Goal: Task Accomplishment & Management: Manage account settings

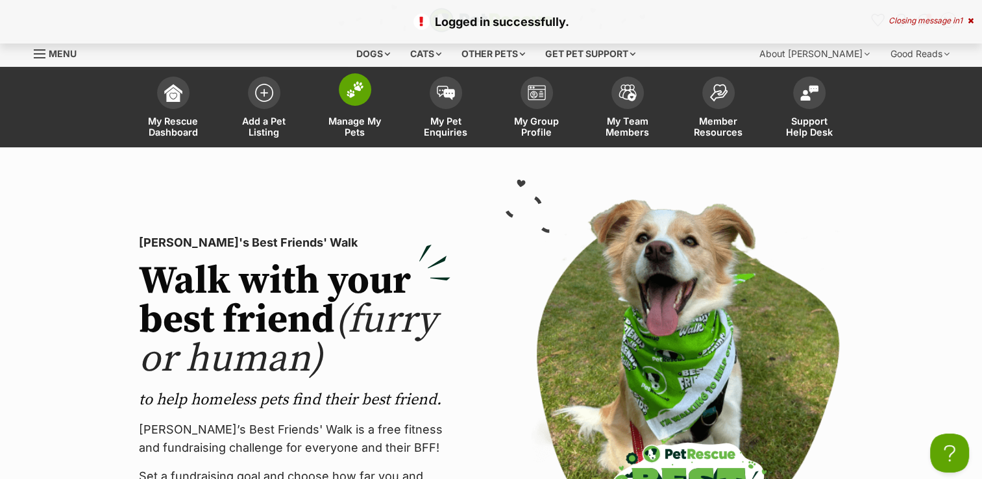
click at [355, 92] on img at bounding box center [355, 89] width 18 height 17
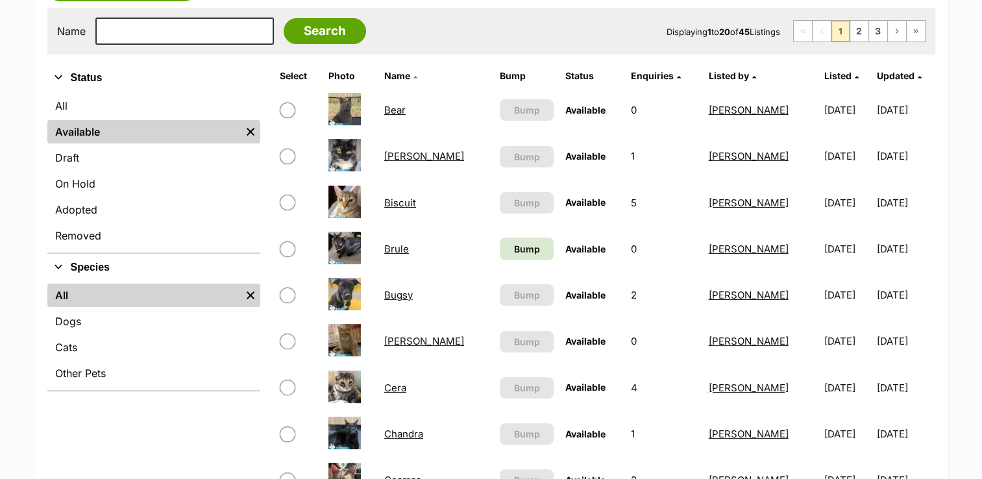
scroll to position [260, 0]
click at [500, 247] on link "Bump" at bounding box center [527, 248] width 54 height 23
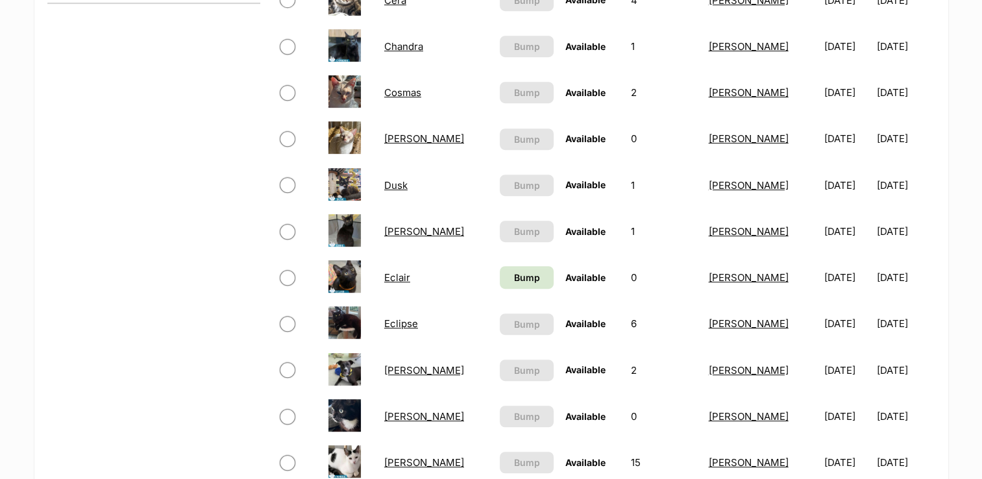
scroll to position [649, 0]
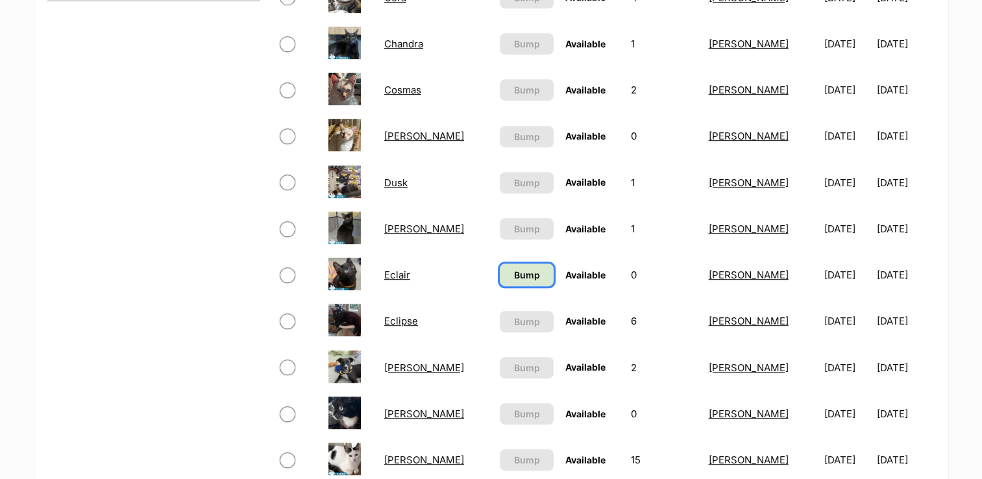
click at [513, 274] on span "Bump" at bounding box center [526, 275] width 26 height 14
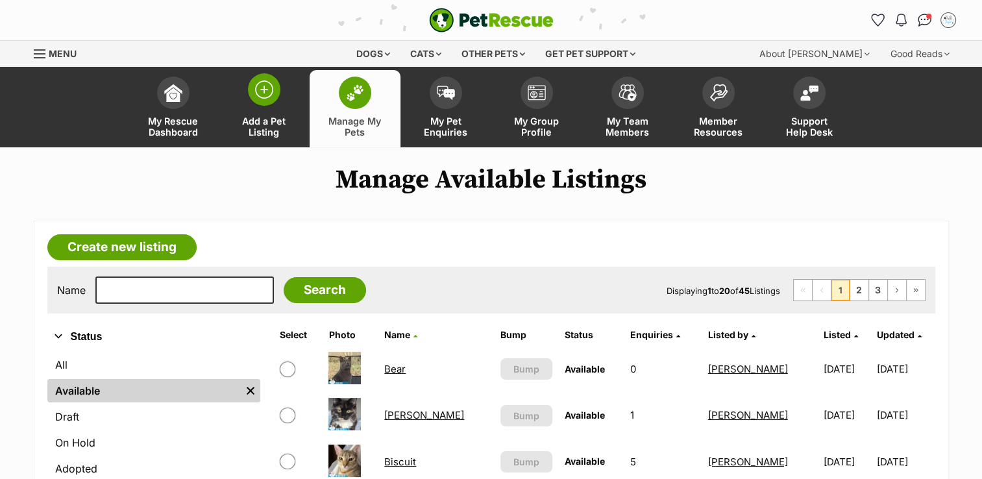
click at [262, 86] on img at bounding box center [264, 89] width 18 height 18
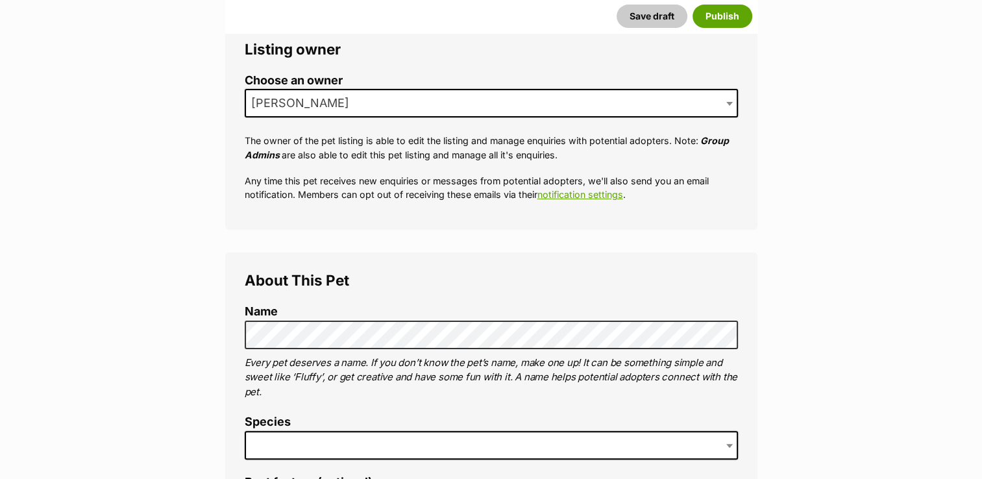
scroll to position [324, 0]
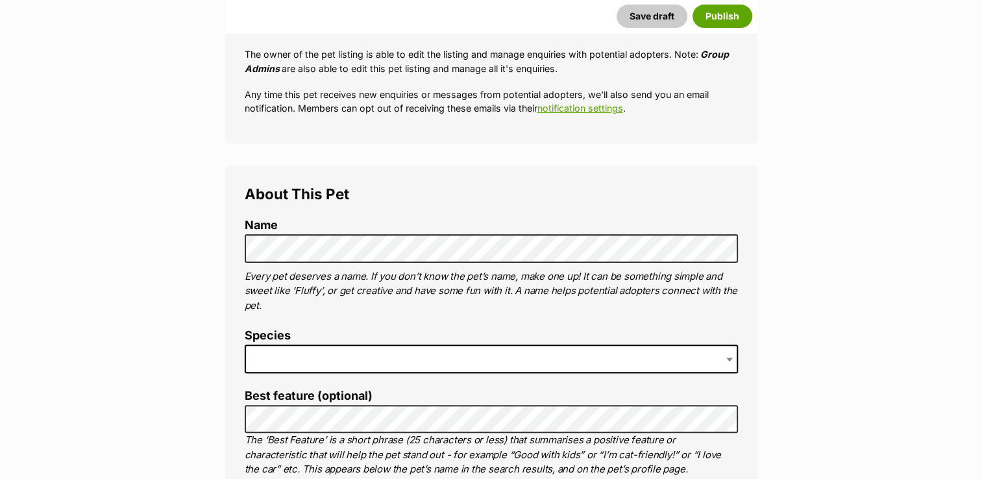
click at [728, 359] on b at bounding box center [729, 359] width 6 height 4
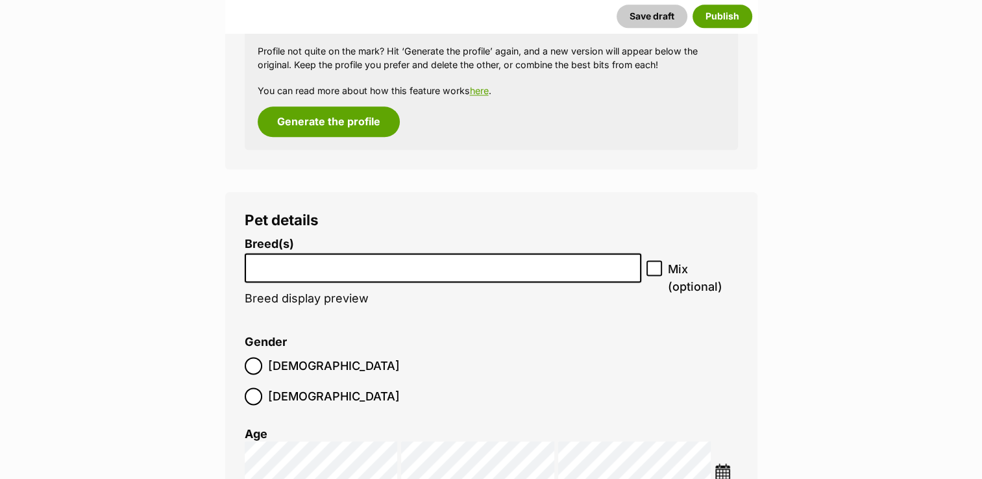
scroll to position [1623, 0]
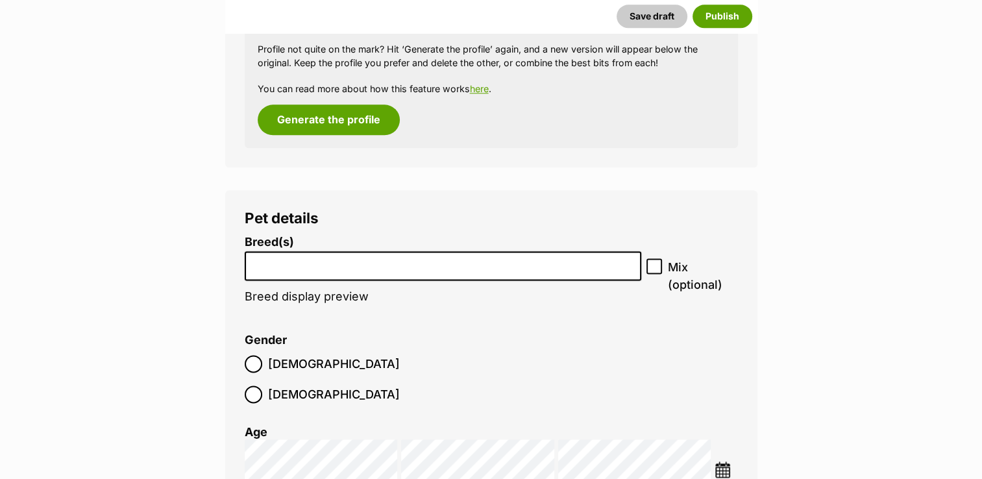
click at [301, 256] on input "search" at bounding box center [443, 263] width 388 height 14
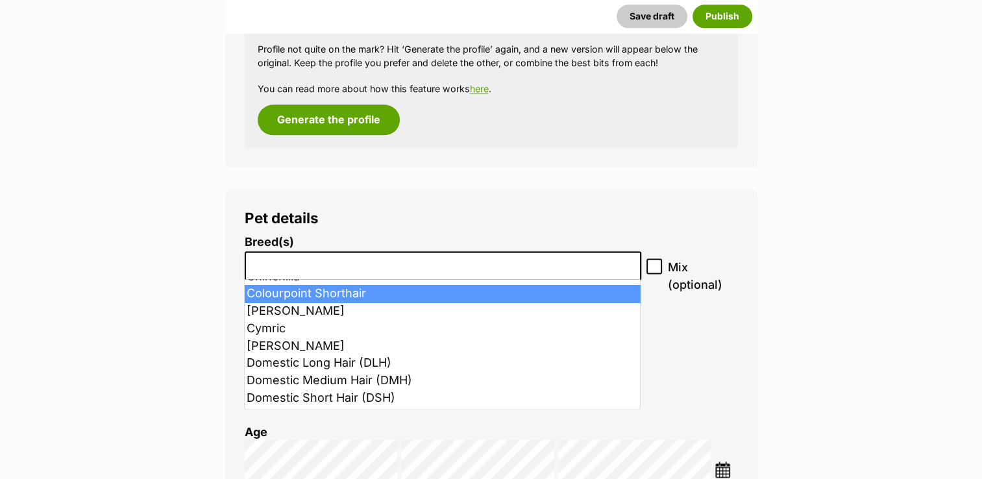
scroll to position [324, 0]
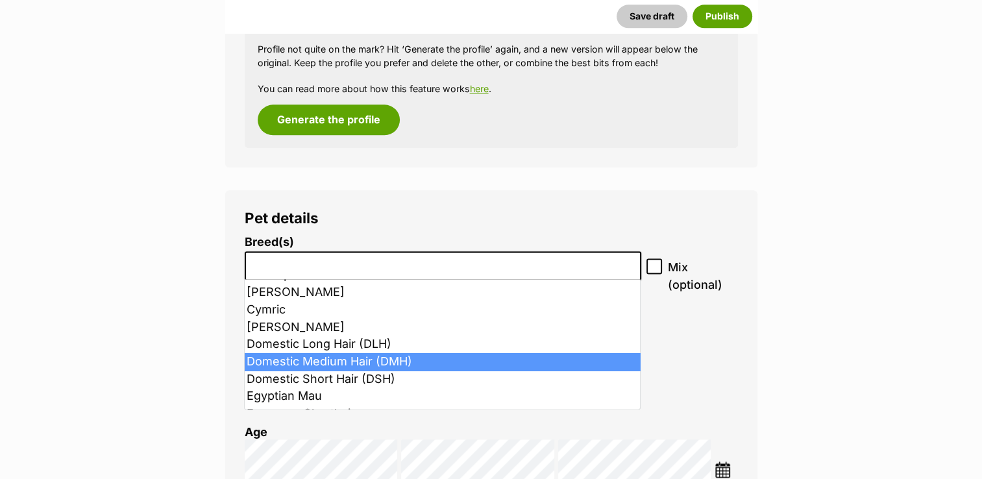
select select "252101"
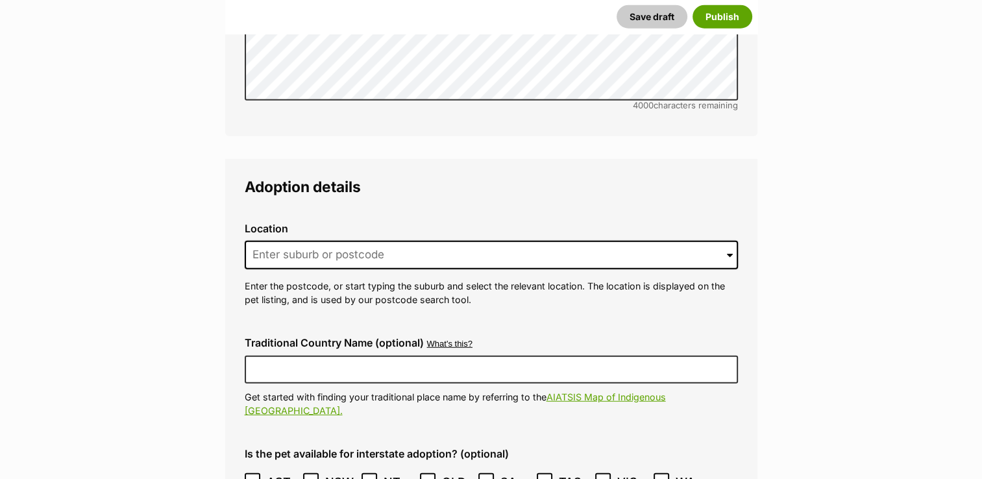
scroll to position [3245, 0]
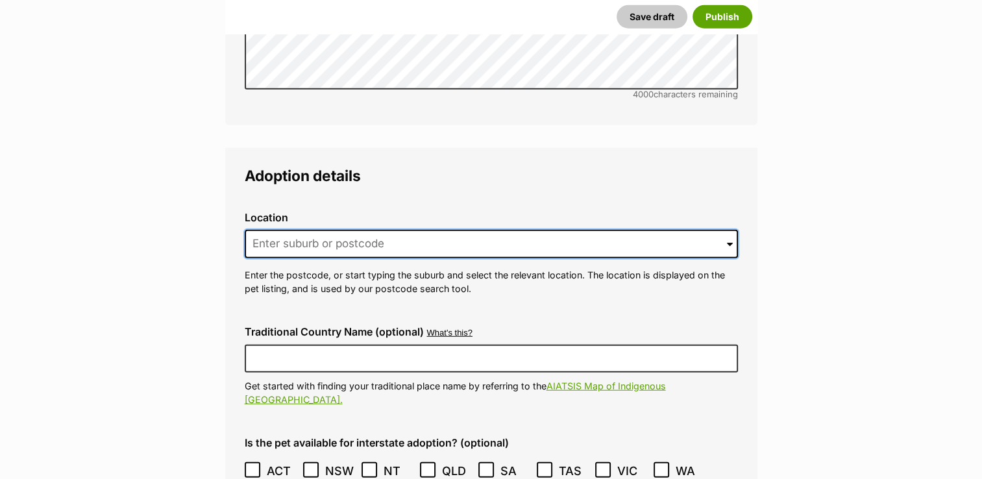
click at [306, 230] on input at bounding box center [491, 244] width 493 height 29
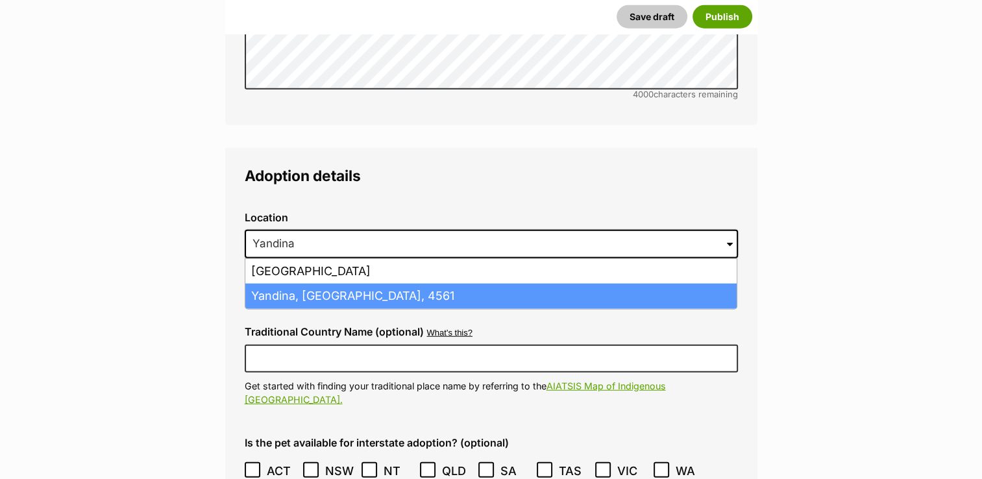
click at [319, 284] on li "Yandina, Queensland, 4561" at bounding box center [490, 296] width 491 height 25
type input "Yandina, Queensland, 4561"
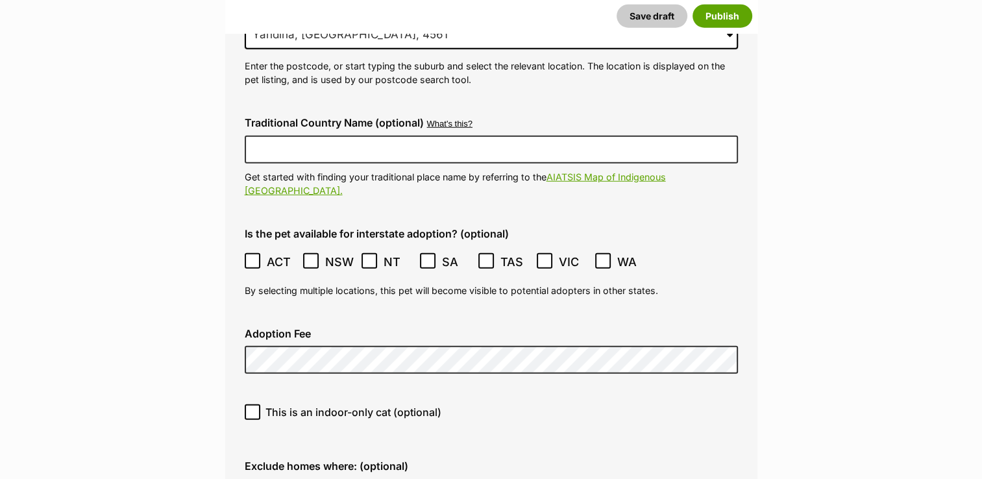
scroll to position [3505, 0]
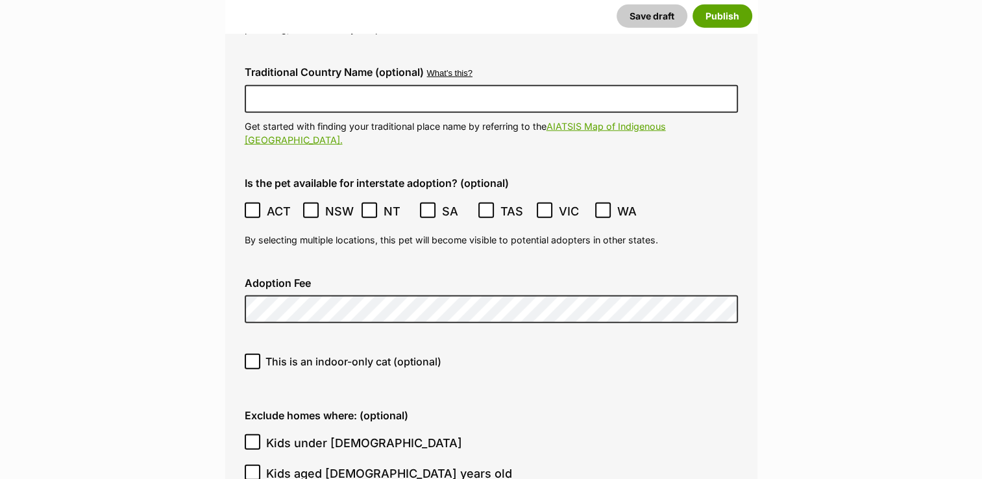
type input "0000510317158"
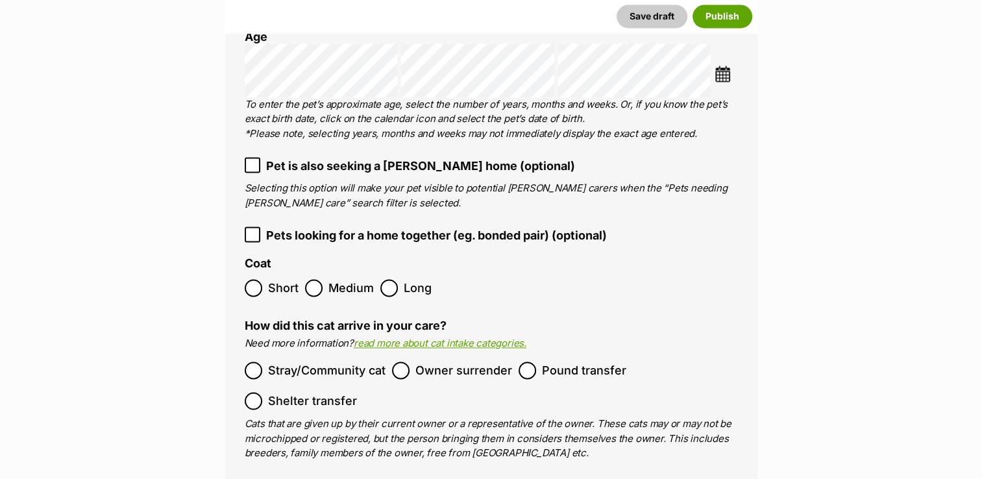
scroll to position [1837, 0]
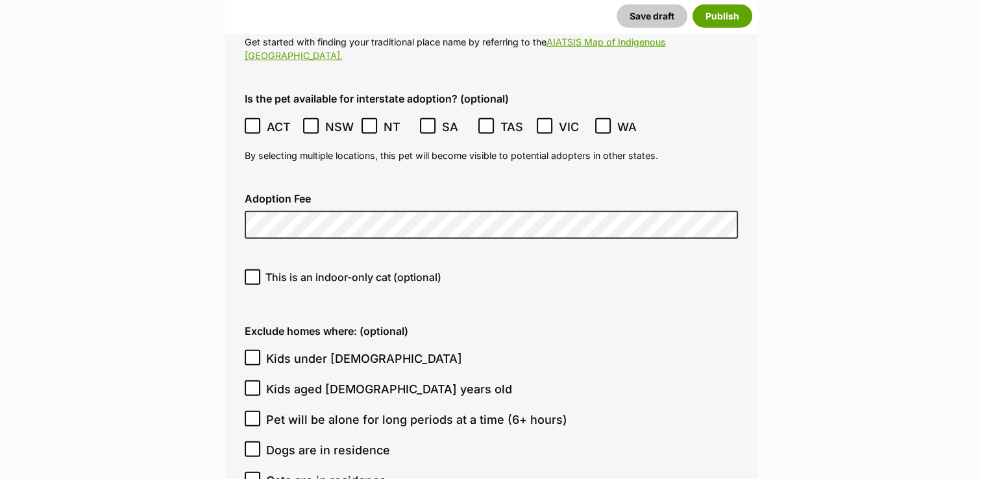
scroll to position [3654, 0]
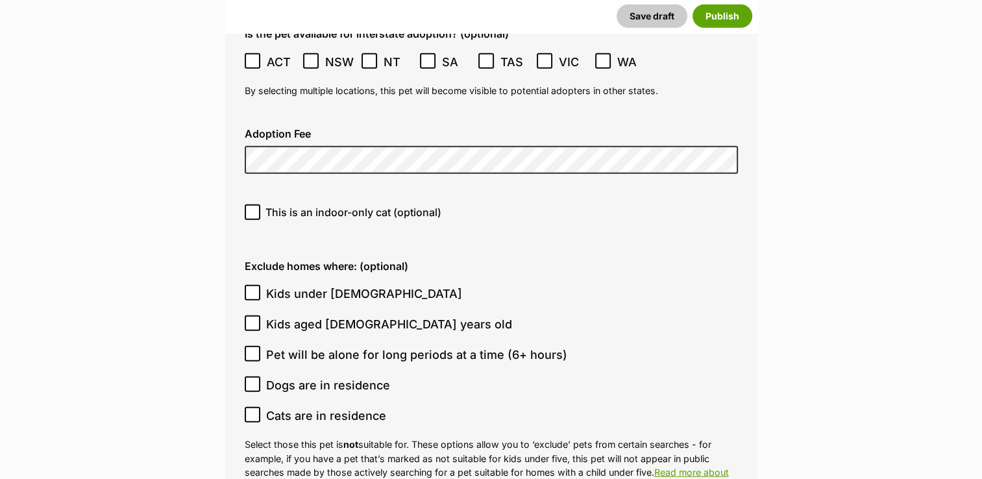
click at [250, 208] on icon at bounding box center [252, 212] width 9 height 9
click at [250, 204] on input "This is an indoor-only cat (optional)" at bounding box center [253, 212] width 16 height 16
checkbox input "true"
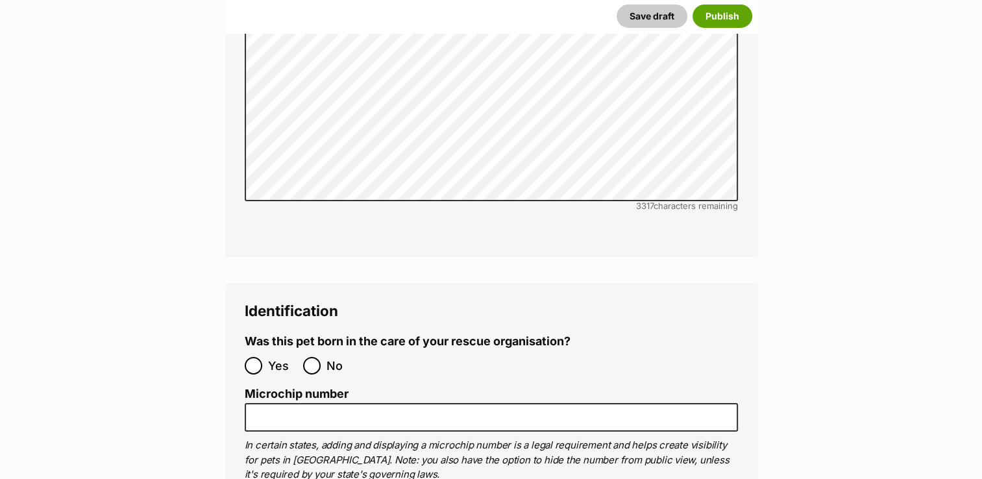
scroll to position [4432, 0]
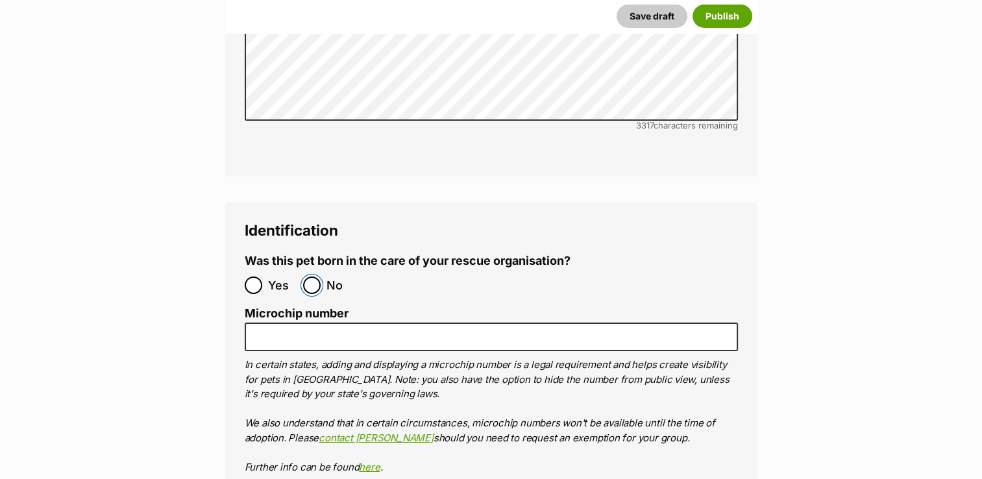
click at [306, 276] on input "No" at bounding box center [312, 285] width 18 height 18
radio input "true"
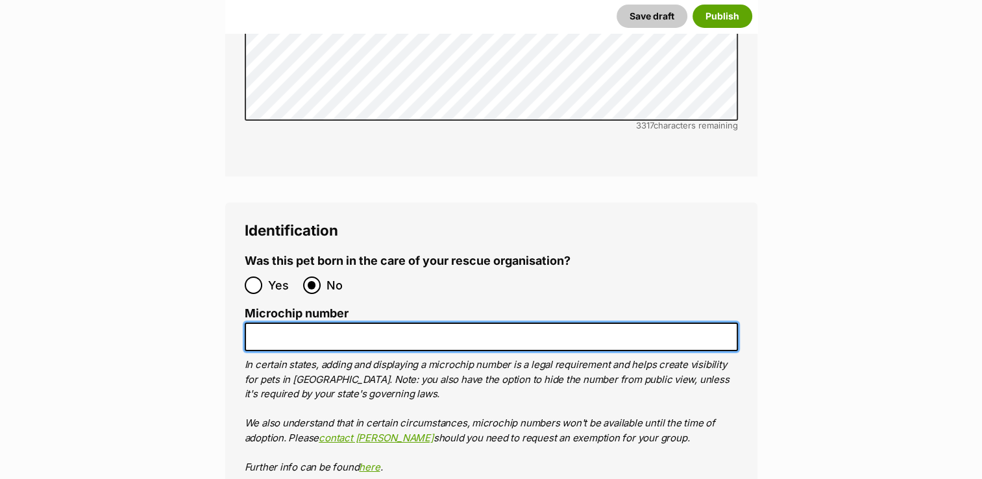
click at [318, 322] on input "Microchip number" at bounding box center [491, 336] width 493 height 29
paste input "978142001154221"
type input "978142001154221"
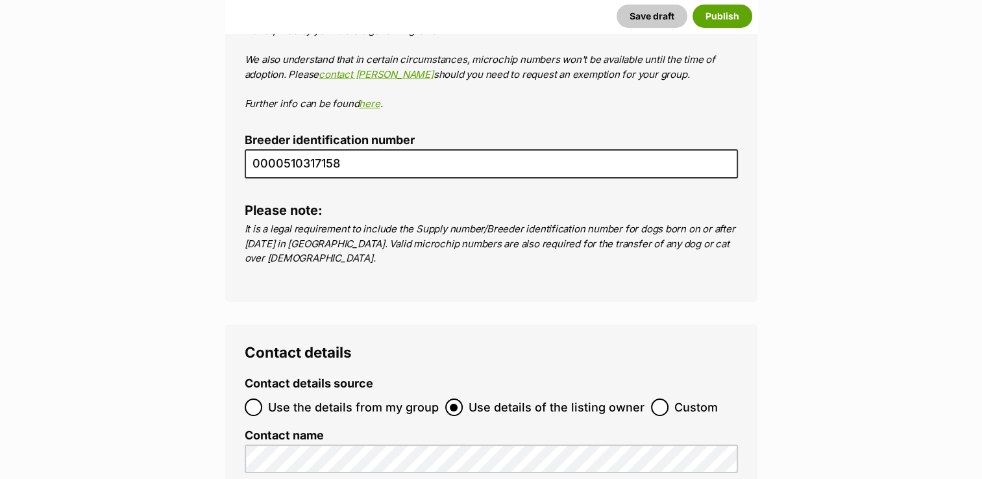
scroll to position [4822, 0]
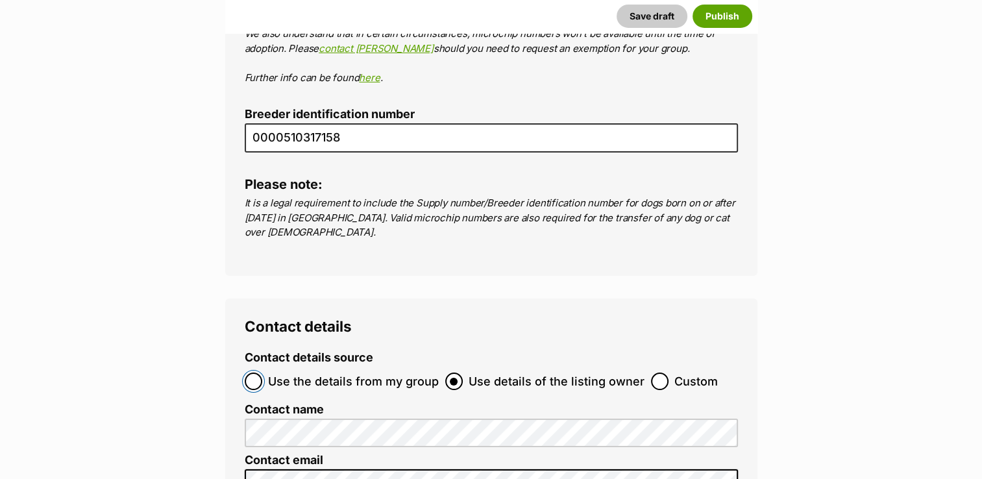
click at [252, 372] on input "Use the details from my group" at bounding box center [254, 381] width 18 height 18
radio input "true"
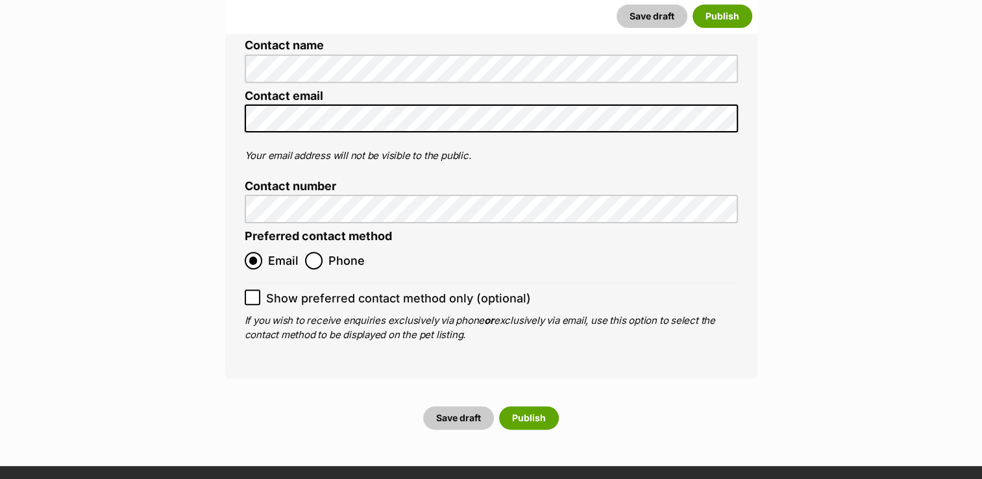
scroll to position [5276, 0]
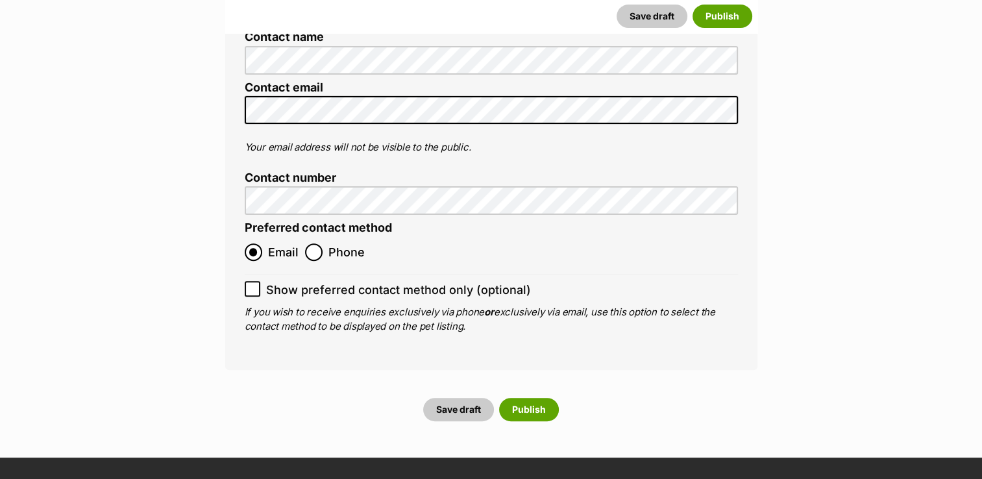
click at [256, 284] on icon at bounding box center [252, 288] width 9 height 9
click at [256, 281] on input "Show preferred contact method only (optional)" at bounding box center [253, 289] width 16 height 16
checkbox input "true"
click at [522, 398] on button "Publish" at bounding box center [529, 409] width 60 height 23
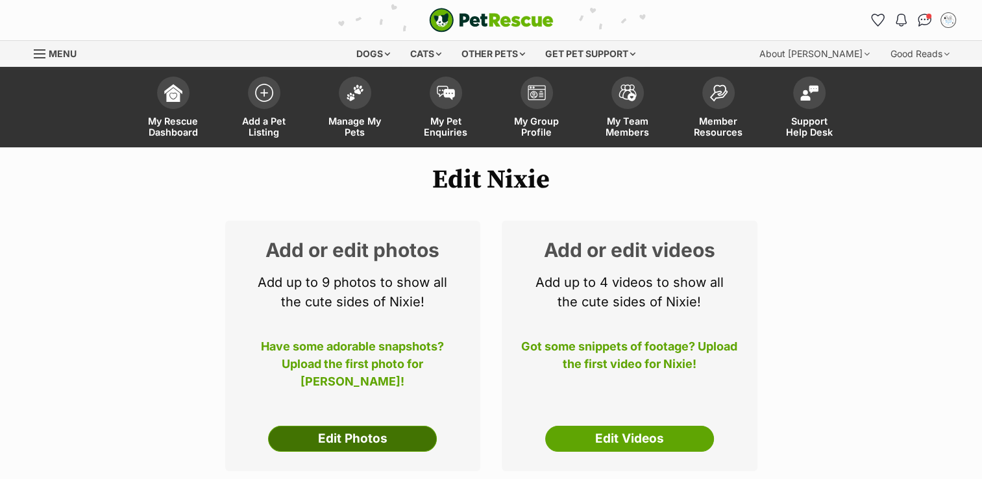
click at [332, 440] on link "Edit Photos" at bounding box center [352, 439] width 169 height 26
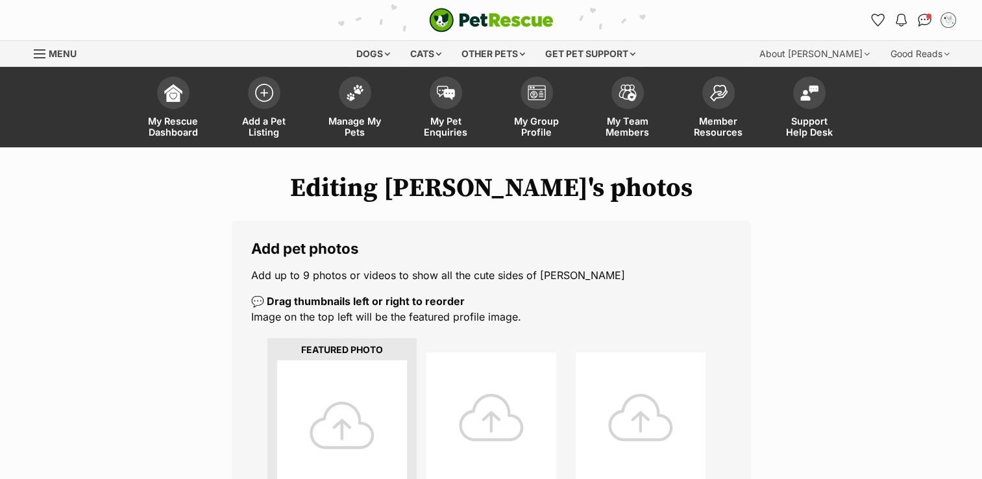
click at [340, 409] on div at bounding box center [342, 425] width 130 height 130
click at [345, 411] on div at bounding box center [342, 425] width 130 height 130
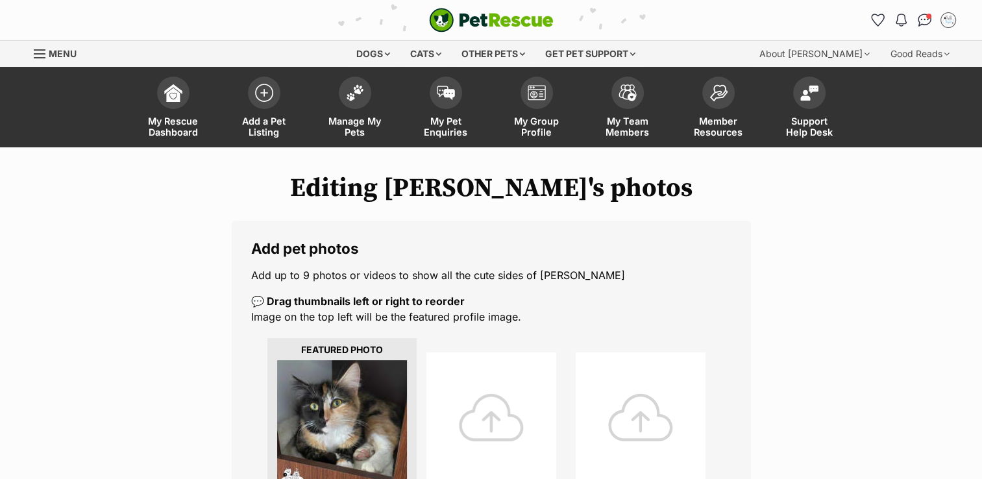
click at [488, 390] on div at bounding box center [491, 417] width 130 height 130
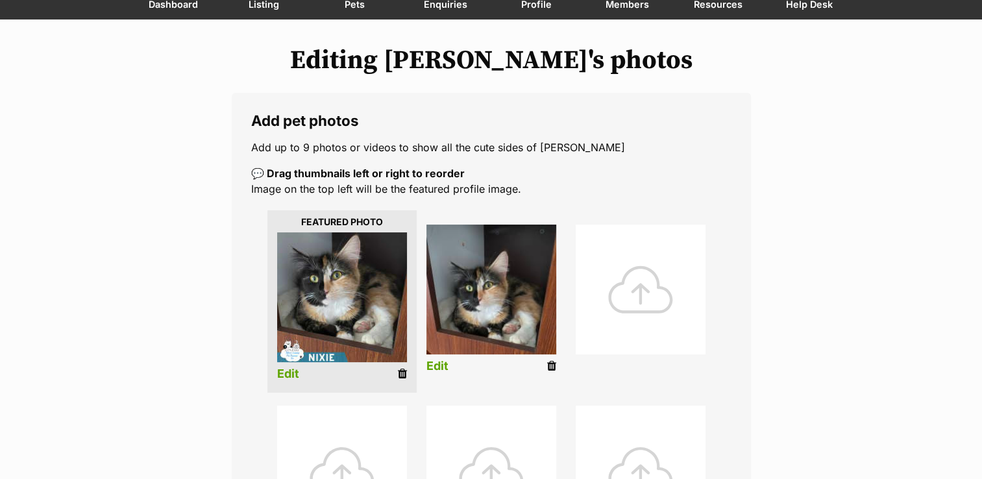
scroll to position [130, 0]
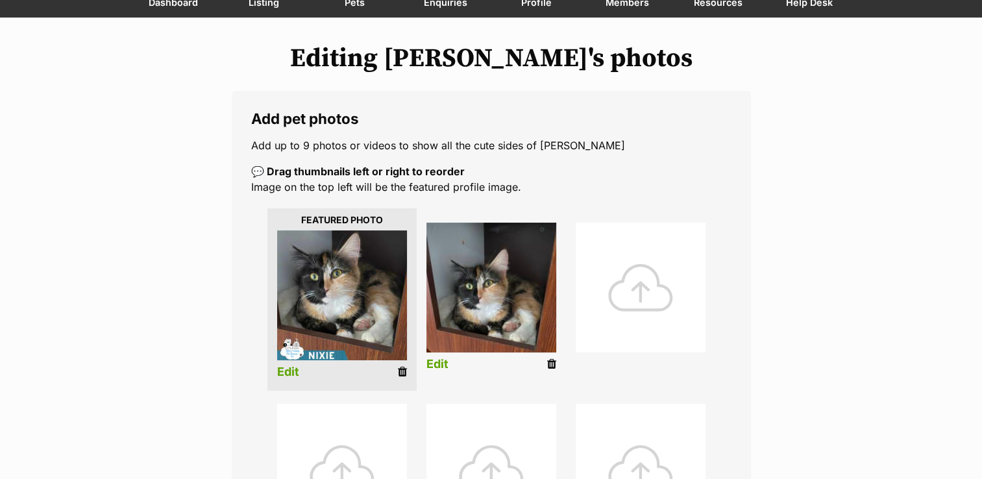
click at [553, 364] on icon at bounding box center [551, 364] width 9 height 12
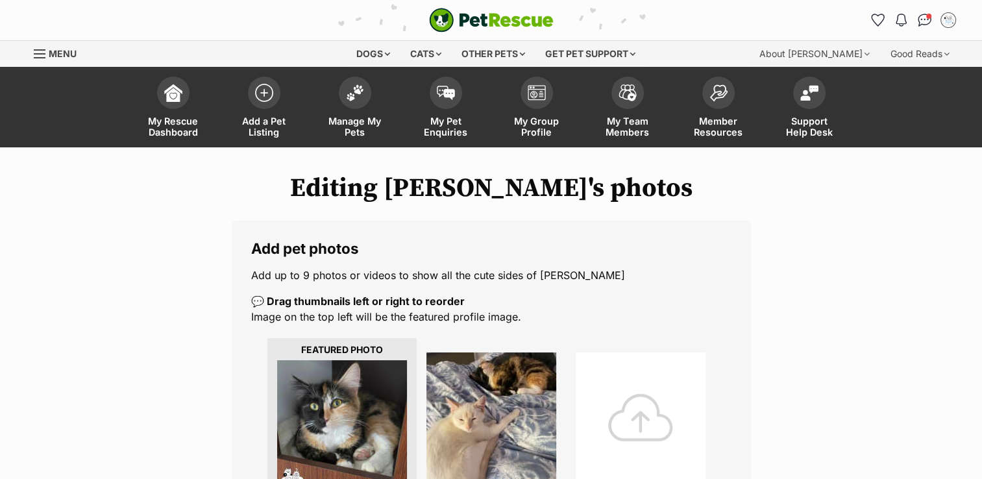
click at [631, 398] on div at bounding box center [640, 417] width 130 height 130
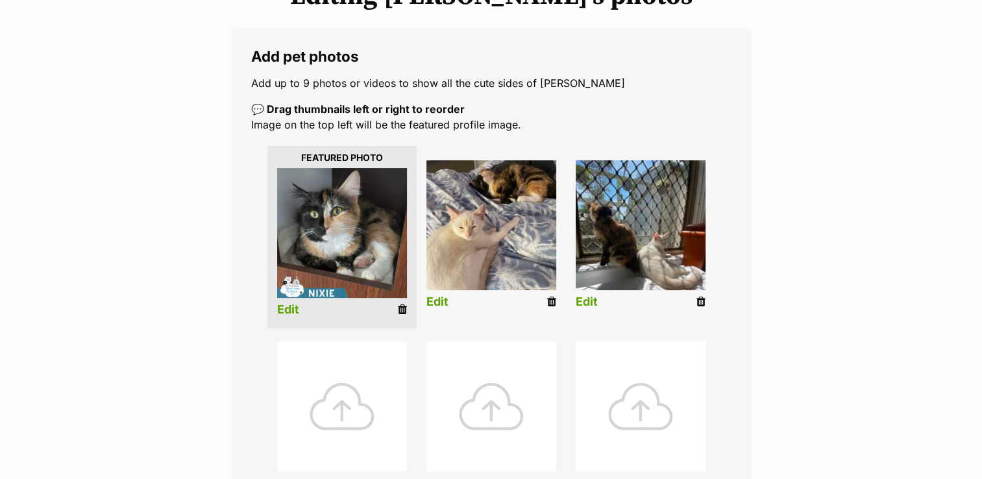
scroll to position [195, 0]
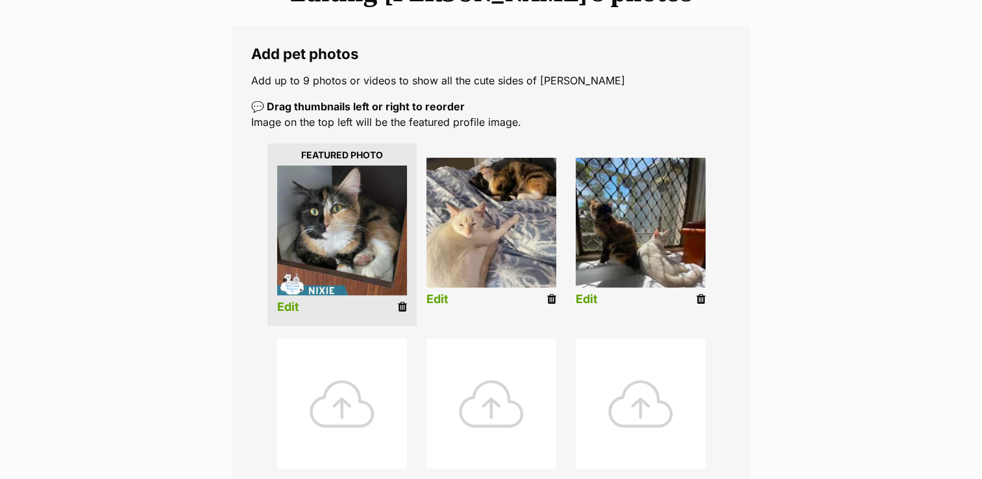
click at [341, 396] on div at bounding box center [342, 404] width 130 height 130
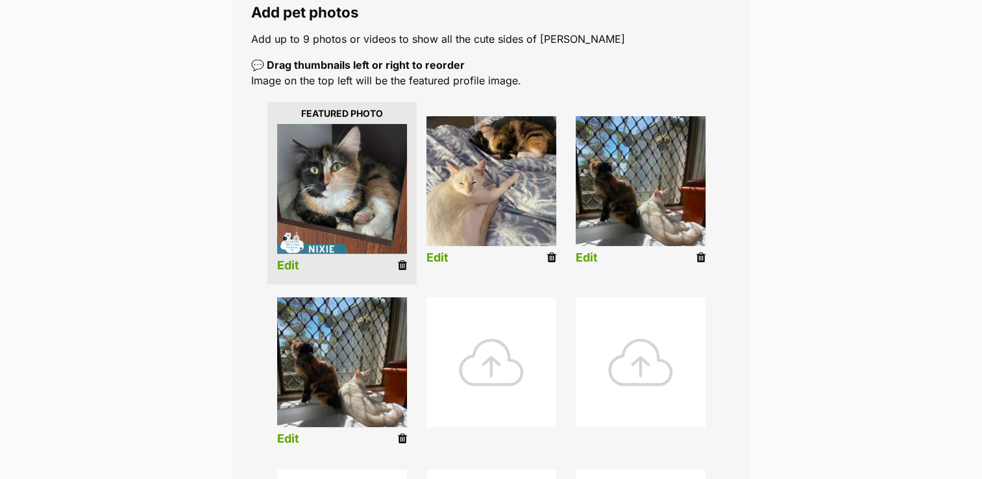
scroll to position [260, 0]
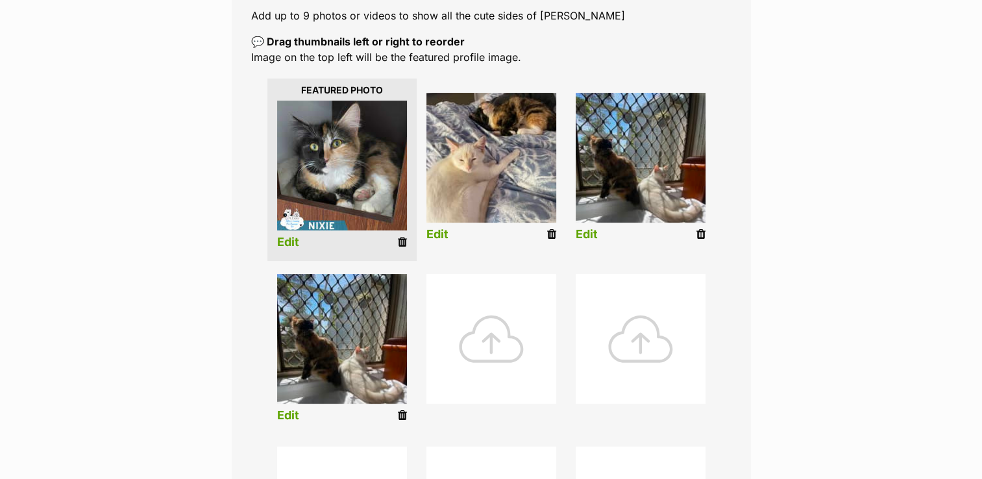
click at [401, 412] on icon at bounding box center [402, 415] width 9 height 12
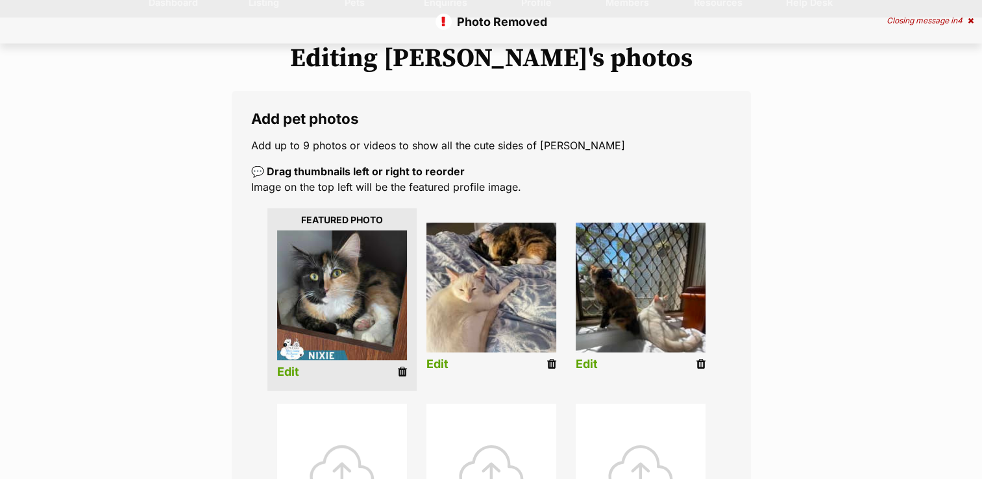
click at [347, 428] on div at bounding box center [342, 469] width 130 height 130
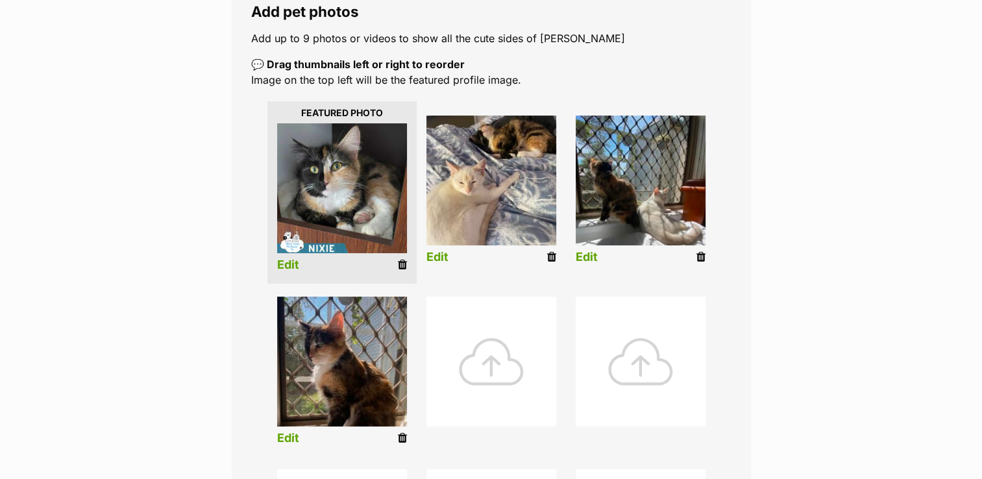
scroll to position [260, 0]
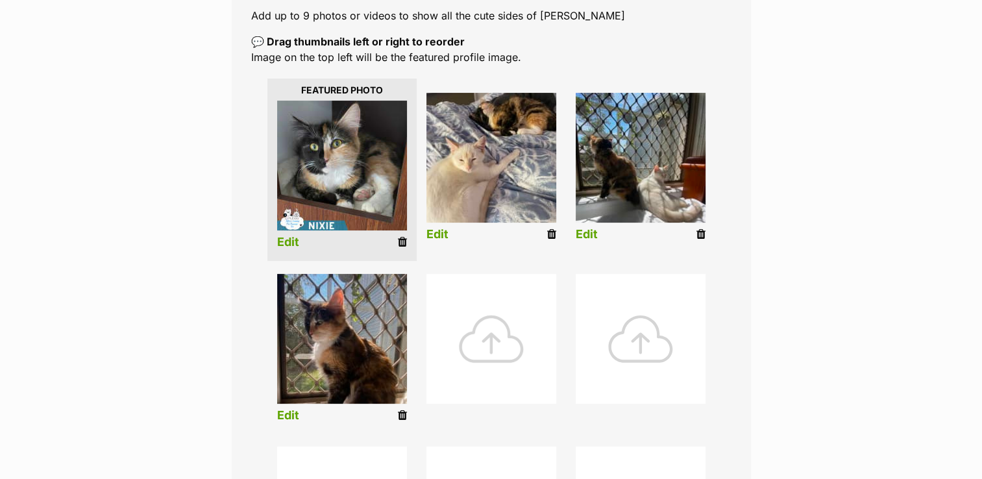
click at [481, 339] on div at bounding box center [491, 339] width 130 height 130
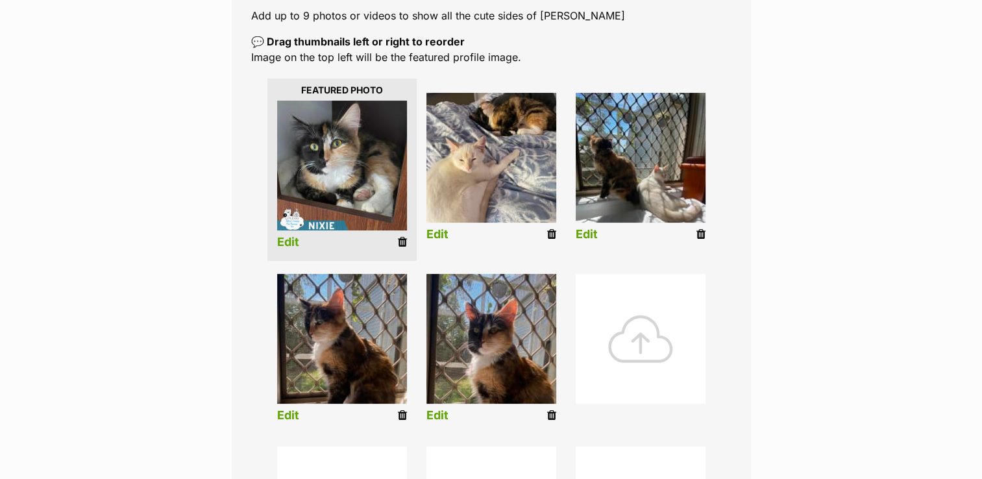
click at [618, 326] on div at bounding box center [640, 339] width 130 height 130
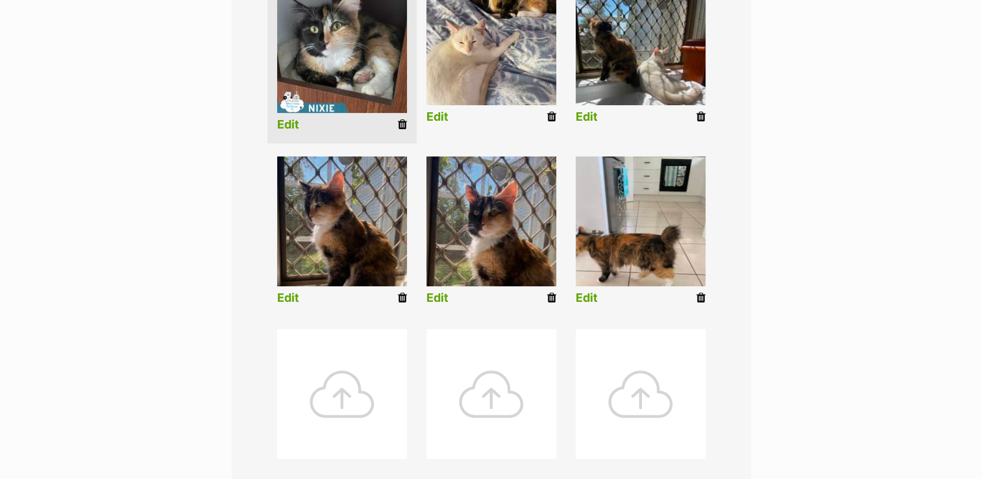
scroll to position [389, 0]
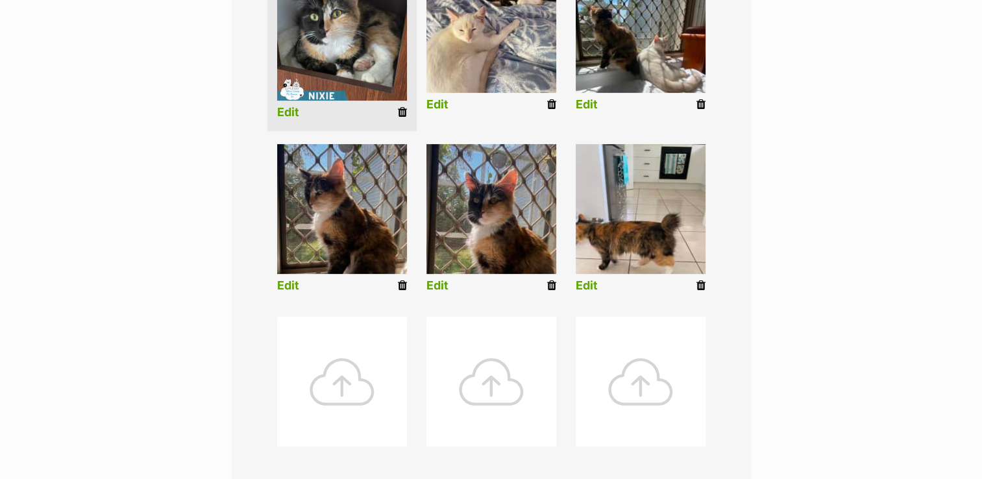
click at [353, 375] on div at bounding box center [342, 382] width 130 height 130
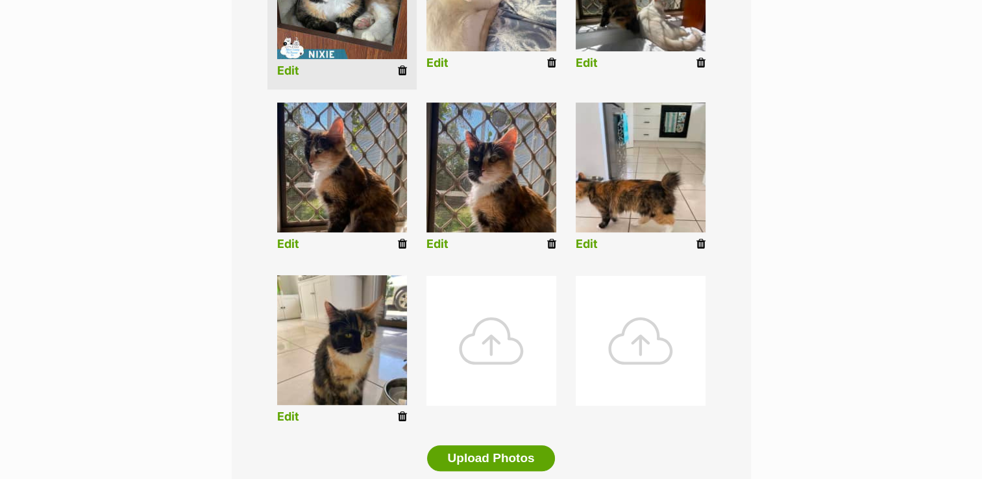
scroll to position [454, 0]
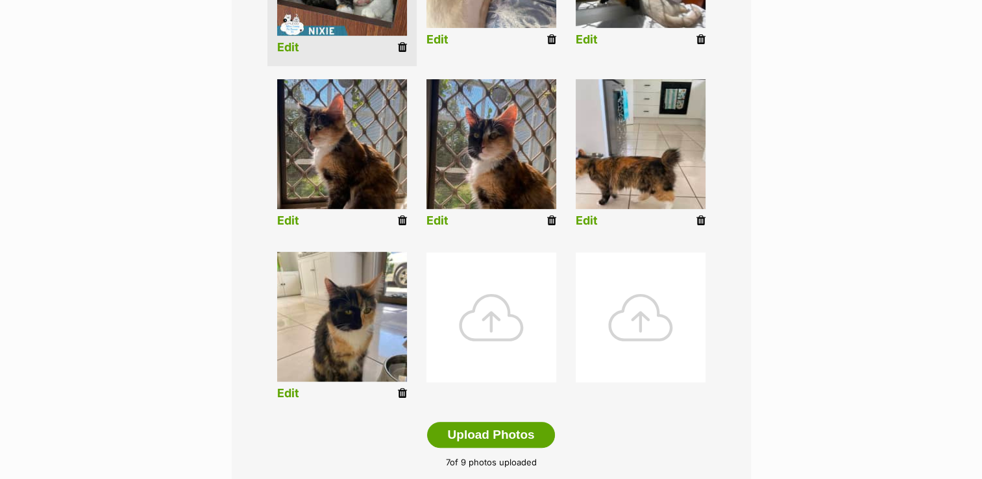
click at [500, 320] on div at bounding box center [491, 317] width 130 height 130
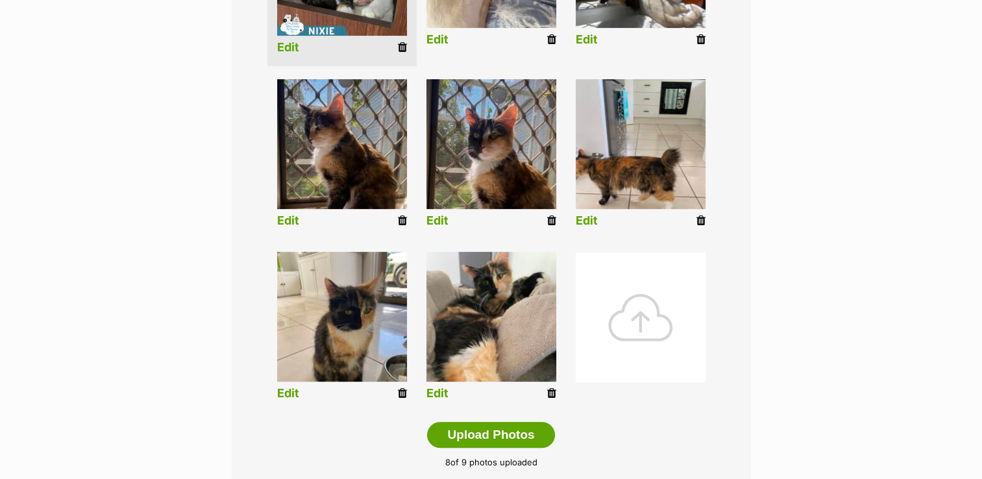
click at [641, 326] on div at bounding box center [640, 317] width 130 height 130
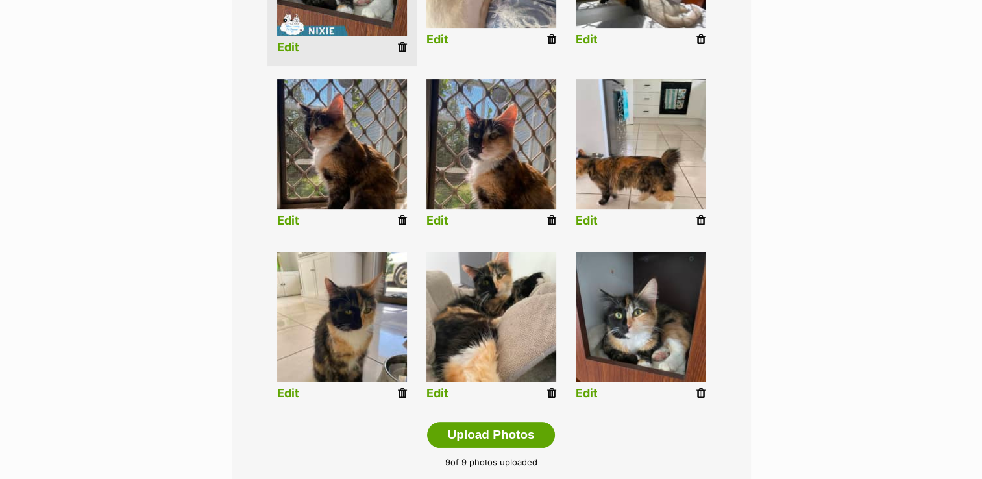
click at [696, 393] on icon at bounding box center [700, 393] width 9 height 12
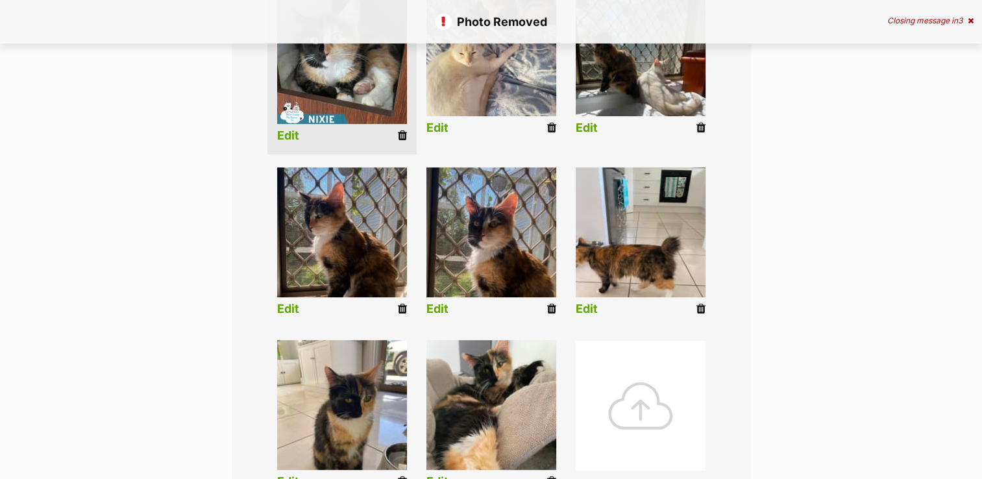
scroll to position [389, 0]
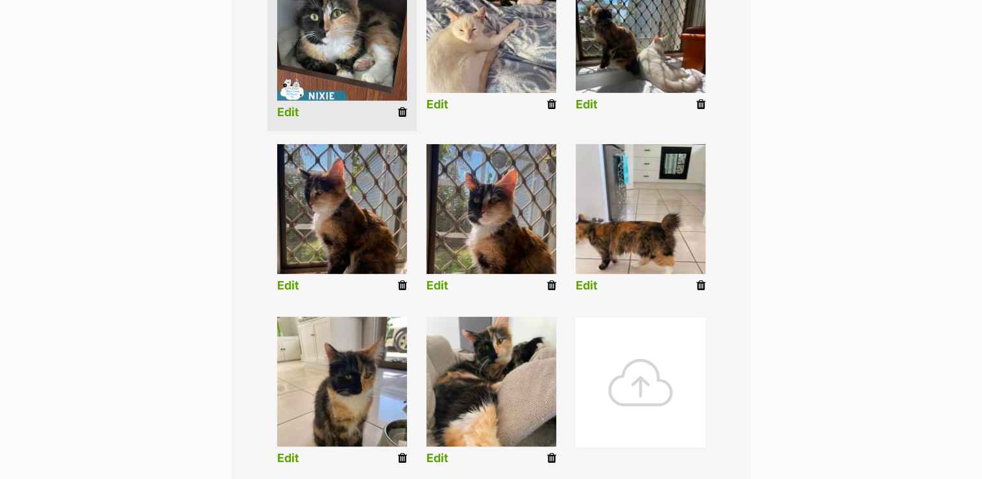
click at [636, 393] on div at bounding box center [640, 382] width 130 height 130
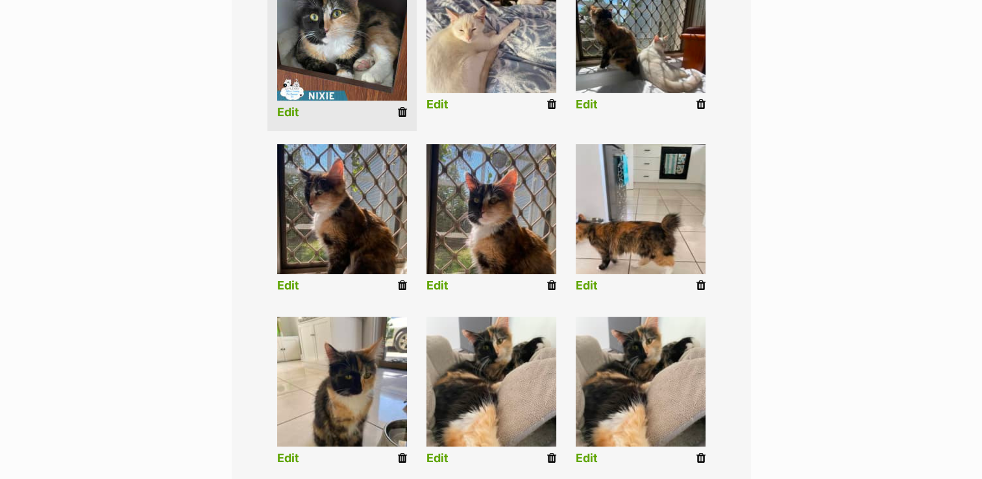
click at [698, 457] on icon at bounding box center [700, 458] width 9 height 12
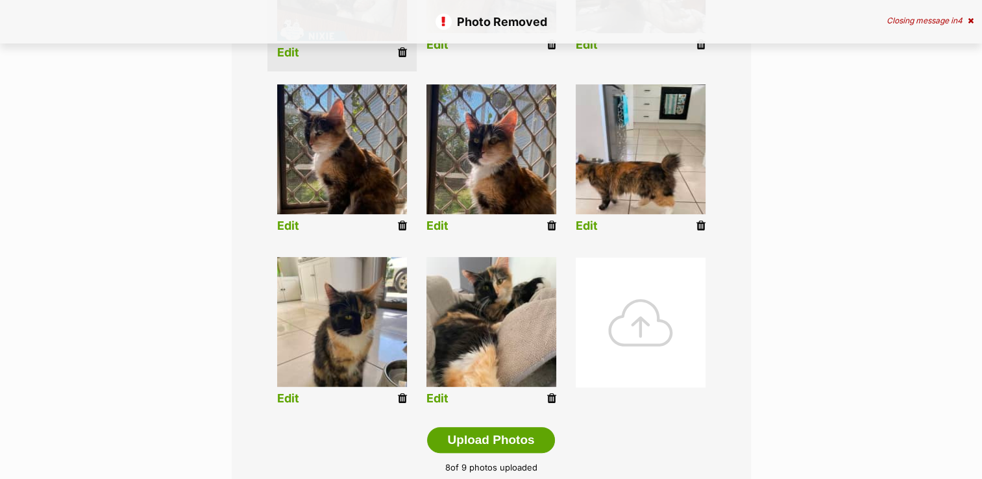
scroll to position [454, 0]
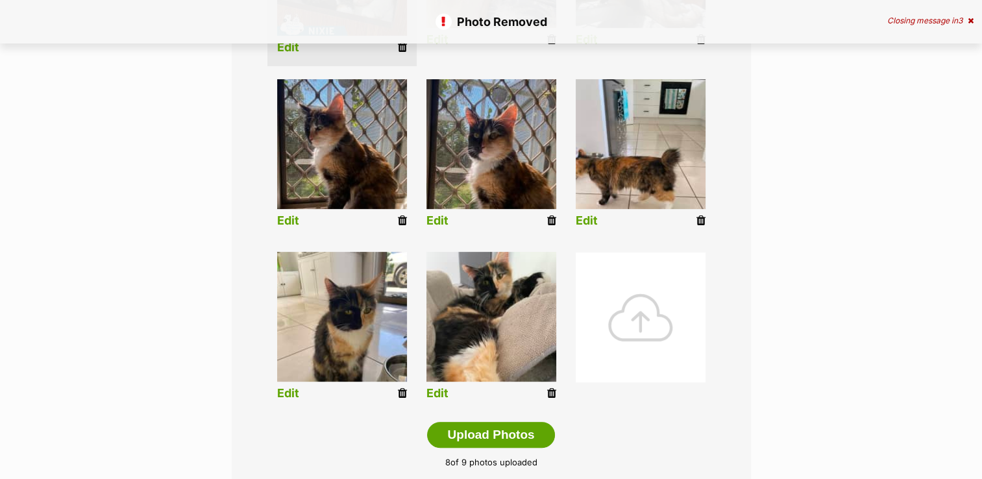
click at [596, 299] on div at bounding box center [640, 317] width 130 height 130
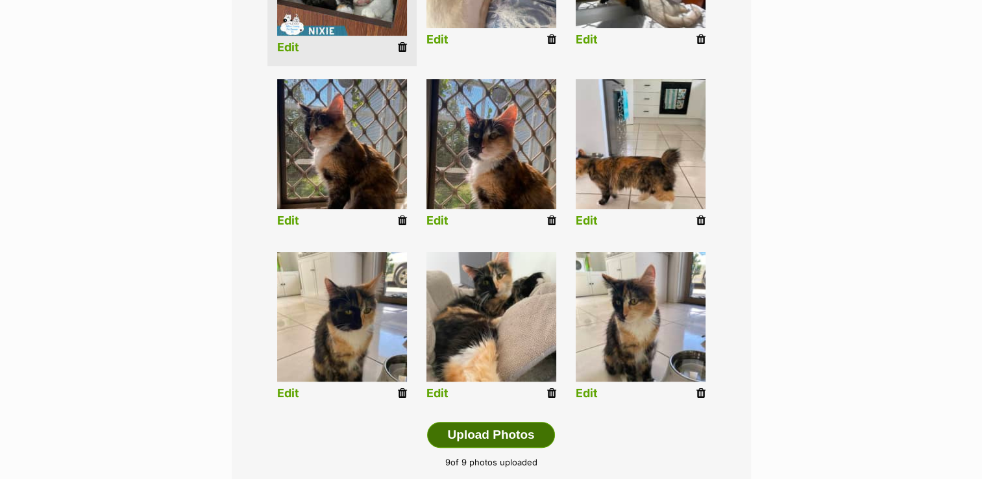
click at [510, 432] on button "Upload Photos" at bounding box center [490, 435] width 127 height 26
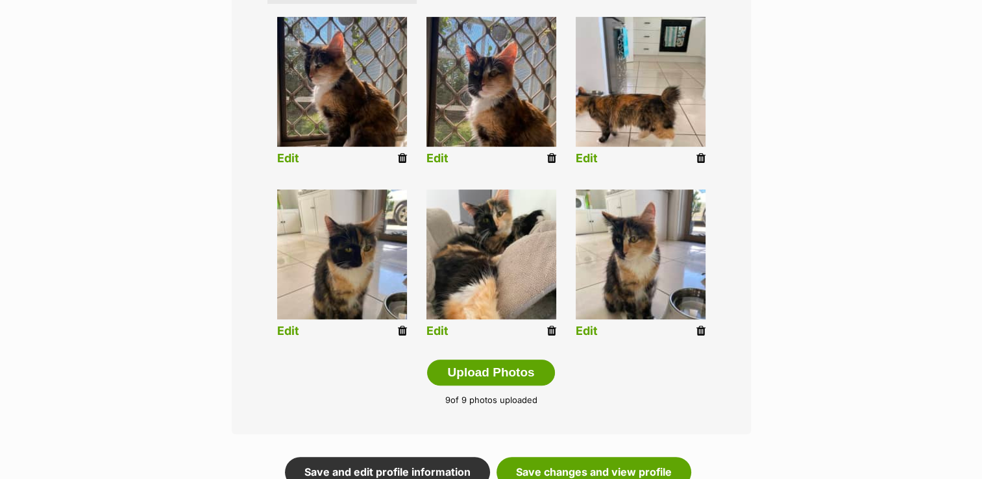
scroll to position [649, 0]
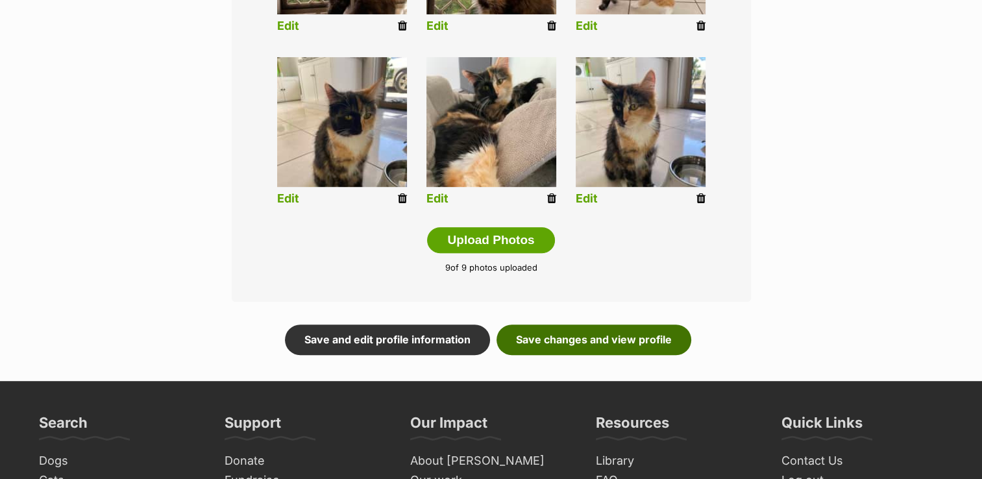
click at [582, 340] on link "Save changes and view profile" at bounding box center [593, 339] width 195 height 30
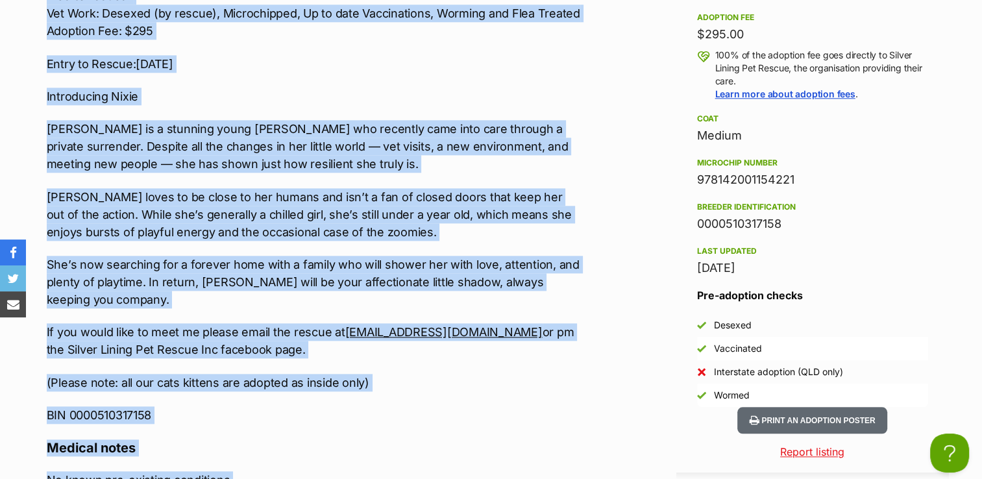
scroll to position [1362, 0]
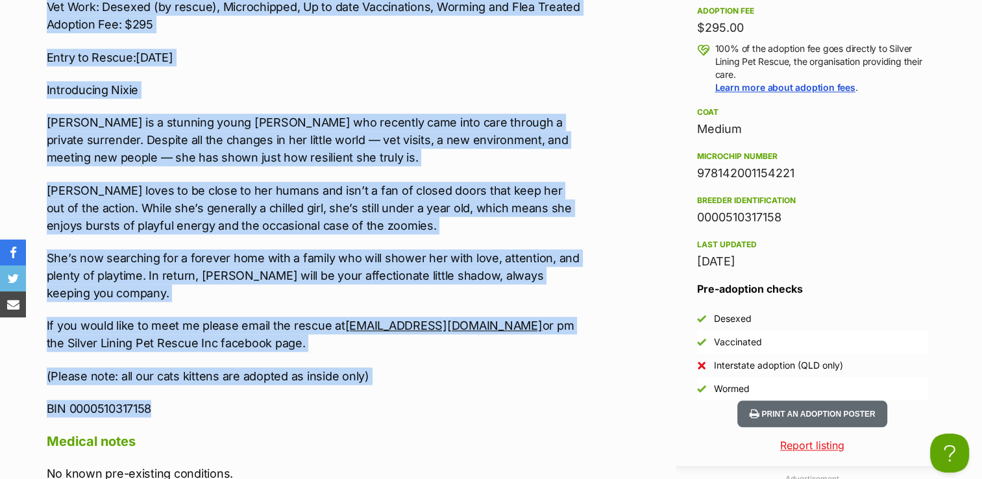
drag, startPoint x: 44, startPoint y: 54, endPoint x: 458, endPoint y: 385, distance: 529.5
click at [458, 385] on div "Upload Videos About Nixie Located: Yandina Breed: Manx x Sex: Female DOB: 18/12…" at bounding box center [308, 248] width 549 height 961
copy div "Located: Yandina Breed: Manx x Sex: Female DOB: 18/12/24 Dog Friendly: Possible…"
click at [550, 372] on p "(Please note: all our cats kittens are adopted as inside only)" at bounding box center [315, 376] width 536 height 18
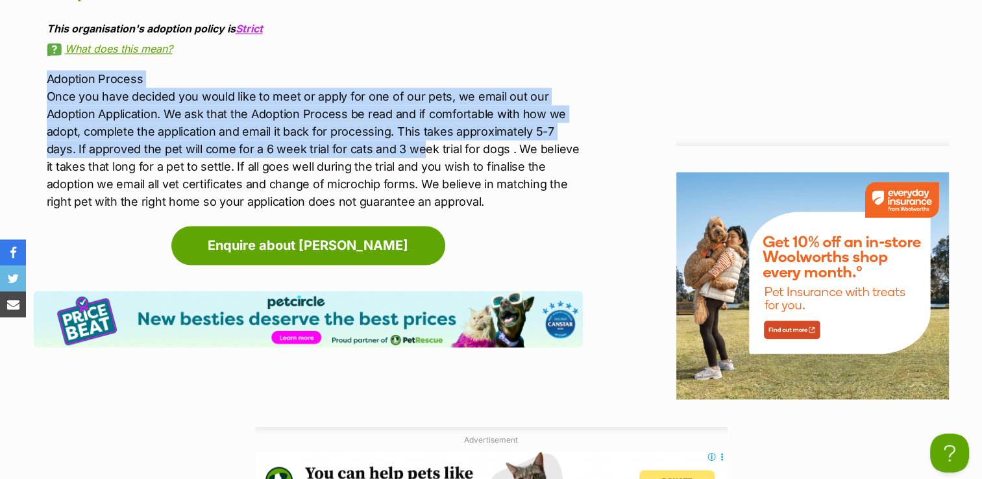
scroll to position [0, 0]
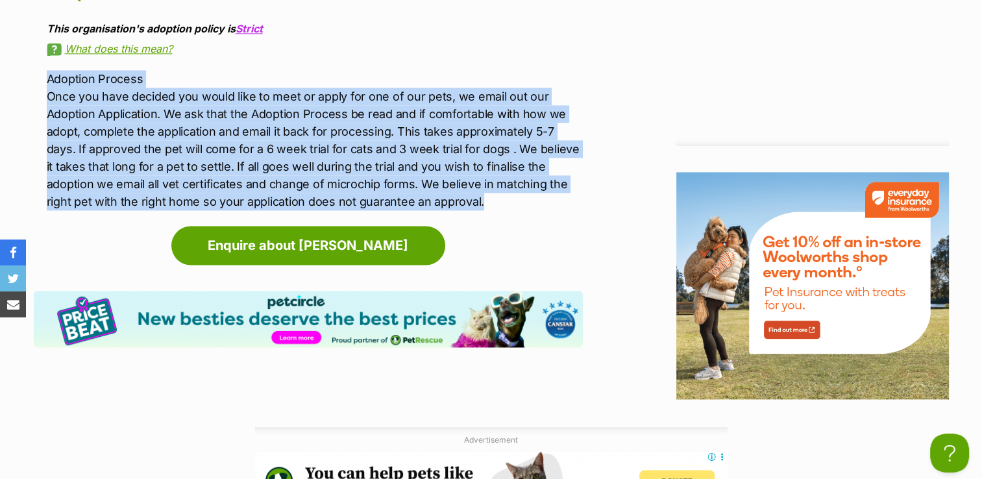
drag, startPoint x: 46, startPoint y: 71, endPoint x: 527, endPoint y: 193, distance: 496.1
click at [527, 193] on p "Adoption Process Once you have decided you would like to meet or apply for one …" at bounding box center [315, 140] width 536 height 140
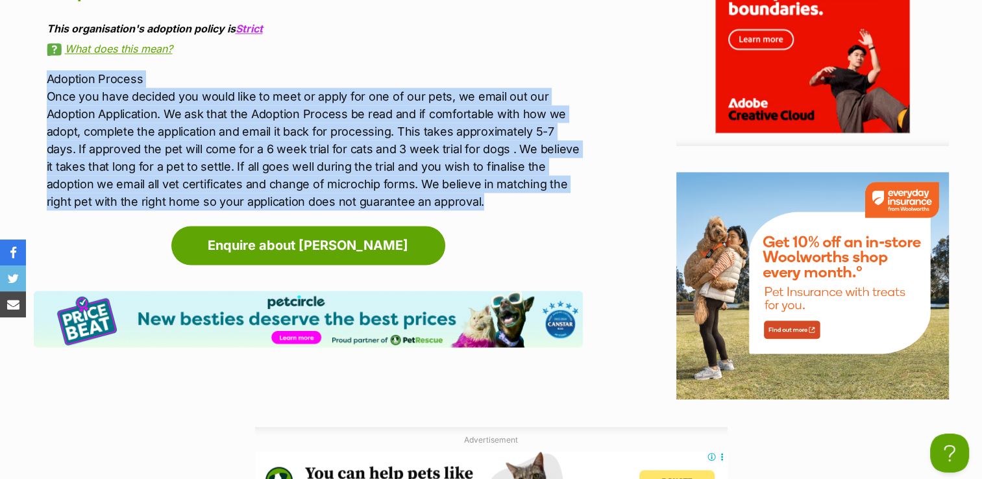
copy p "Adoption Process Once you have decided you would like to meet or apply for one …"
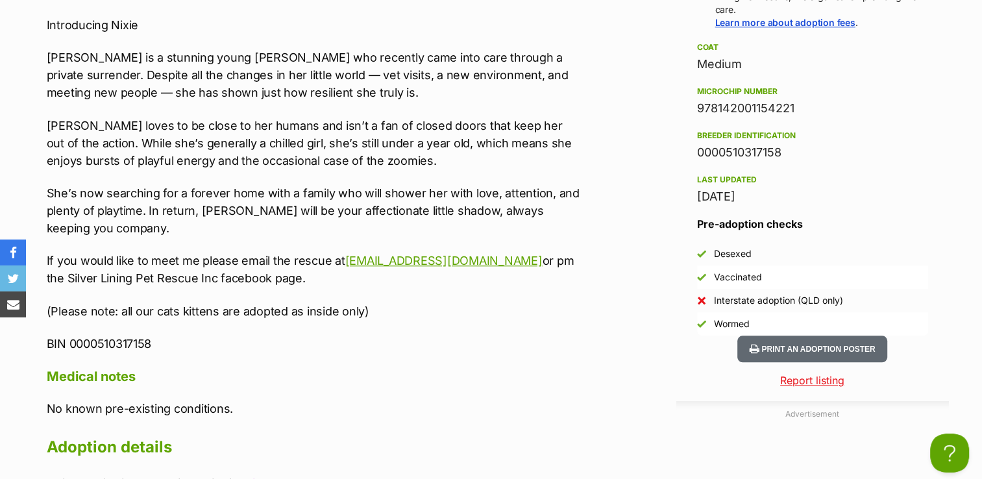
drag, startPoint x: 696, startPoint y: 101, endPoint x: 799, endPoint y: 97, distance: 103.2
click at [799, 99] on div "978142001154221" at bounding box center [812, 108] width 231 height 18
copy div "978142001154221"
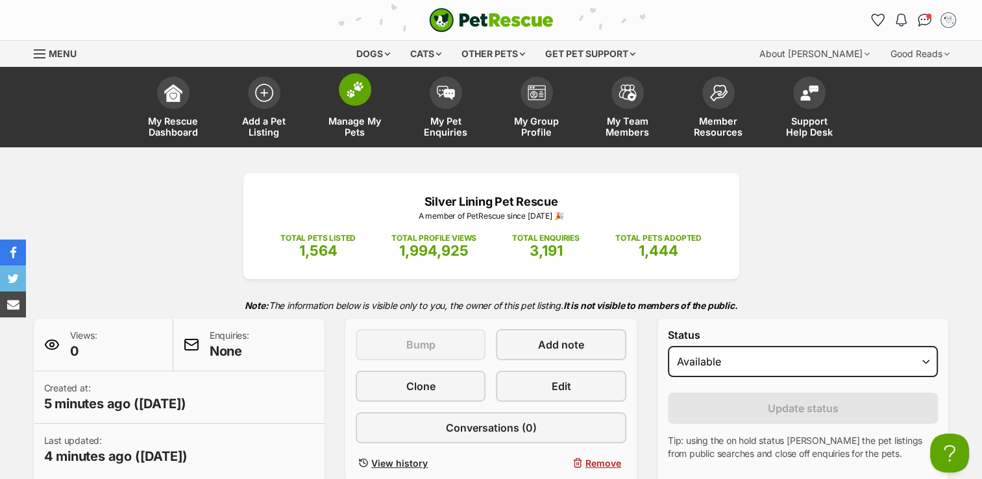
click at [363, 92] on span at bounding box center [355, 89] width 32 height 32
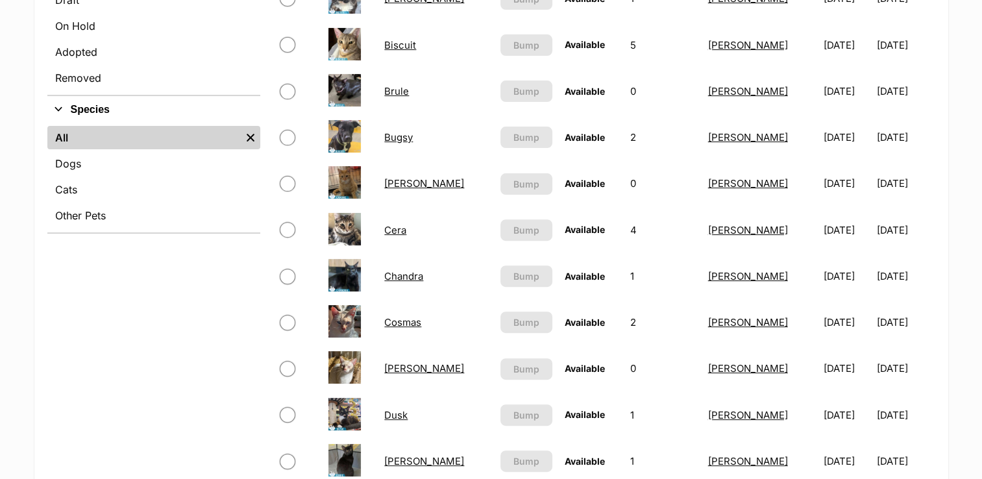
scroll to position [260, 0]
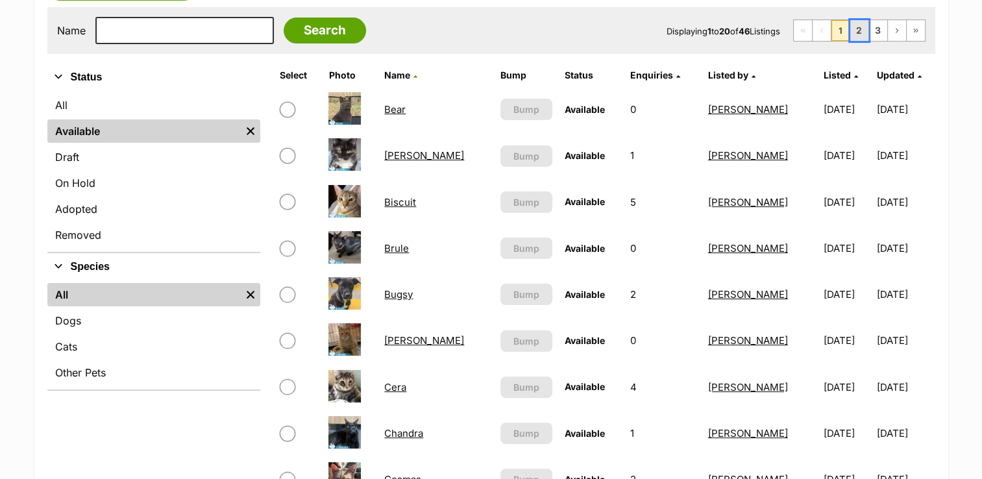
click at [856, 29] on link "2" at bounding box center [859, 30] width 18 height 21
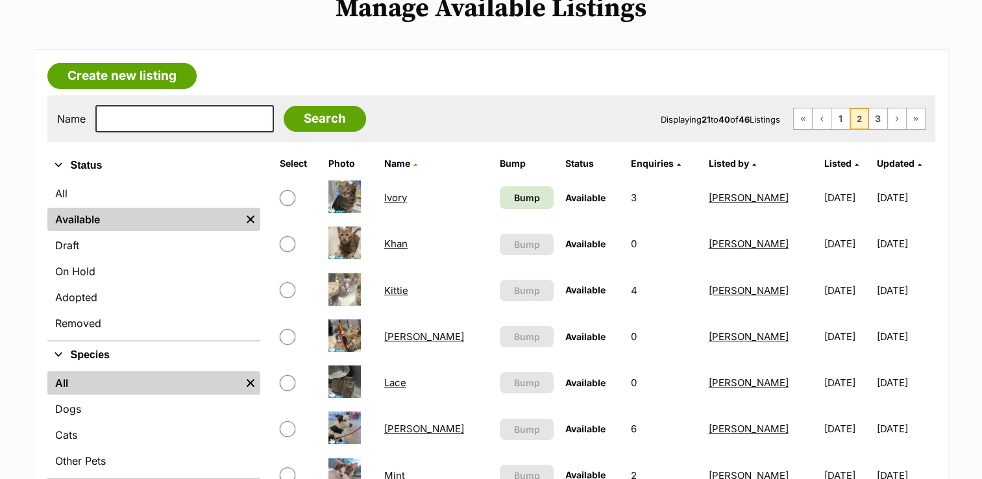
scroll to position [195, 0]
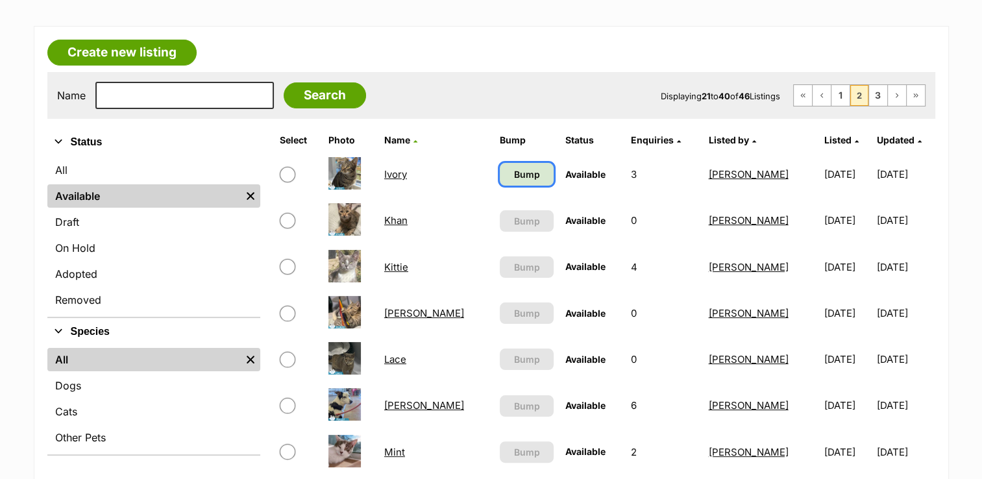
click at [513, 170] on span "Bump" at bounding box center [526, 174] width 26 height 14
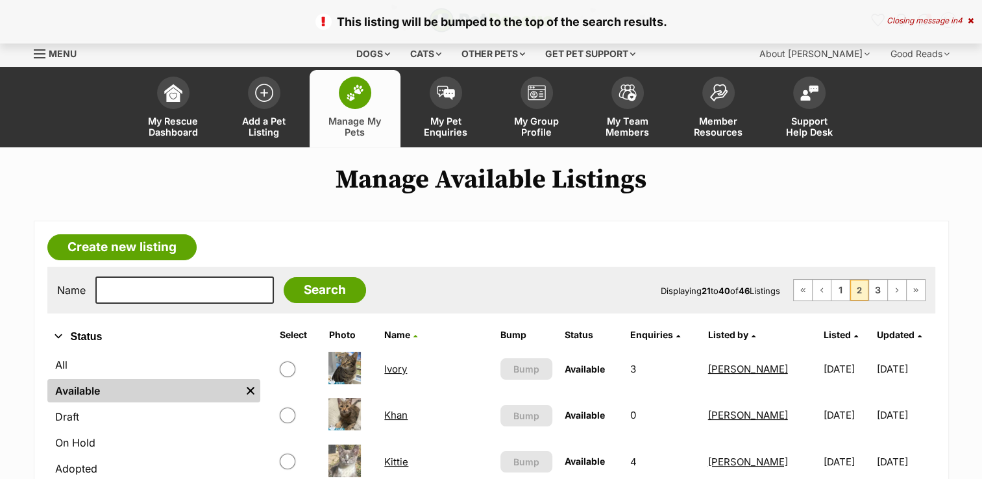
click at [398, 370] on link "Ivory" at bounding box center [395, 369] width 23 height 12
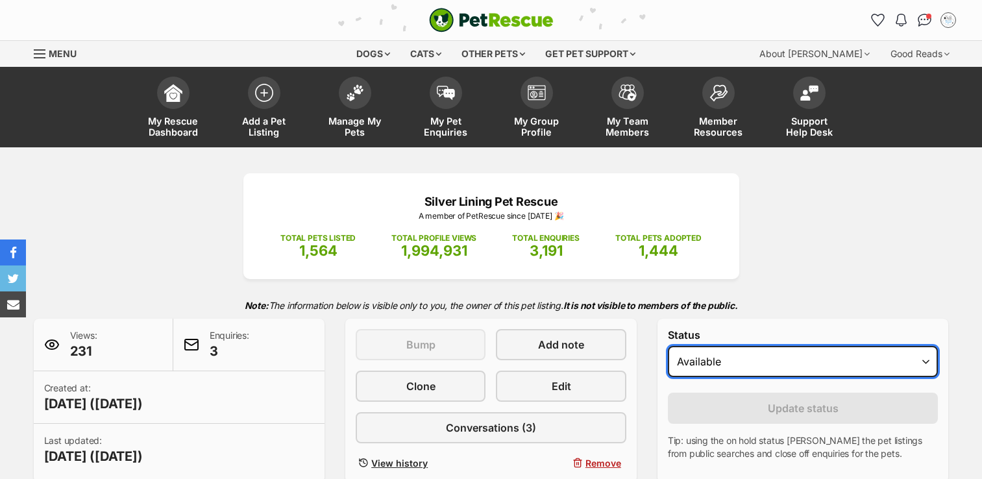
click at [925, 361] on select "Draft - not available as listing has enquires Available On hold Adopted" at bounding box center [803, 361] width 271 height 31
select select "on_hold"
click at [668, 346] on select "Draft - not available as listing has enquires Available On hold Adopted" at bounding box center [803, 361] width 271 height 31
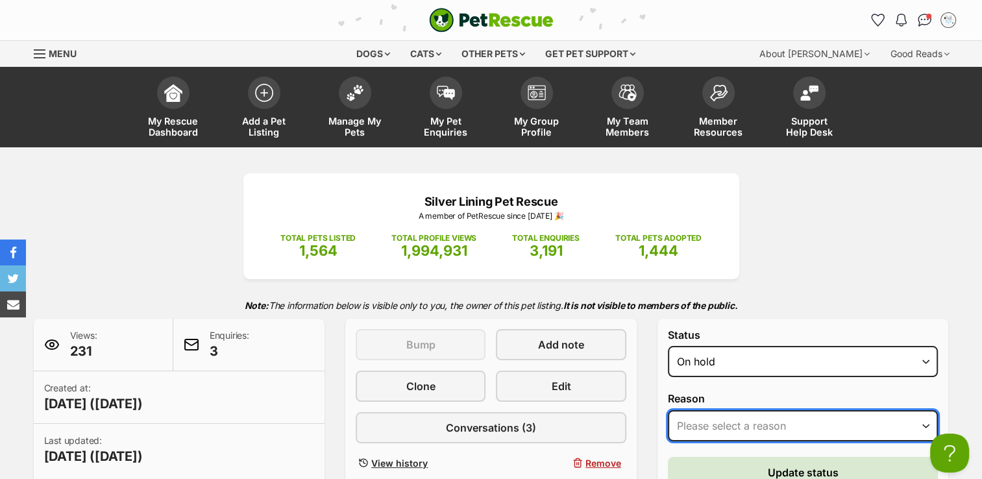
click at [926, 422] on select "Please select a reason Medical reasons Reviewing applications Adoption pending …" at bounding box center [803, 425] width 271 height 31
select select "reviewing_applications"
click at [668, 410] on select "Please select a reason Medical reasons Reviewing applications Adoption pending …" at bounding box center [803, 425] width 271 height 31
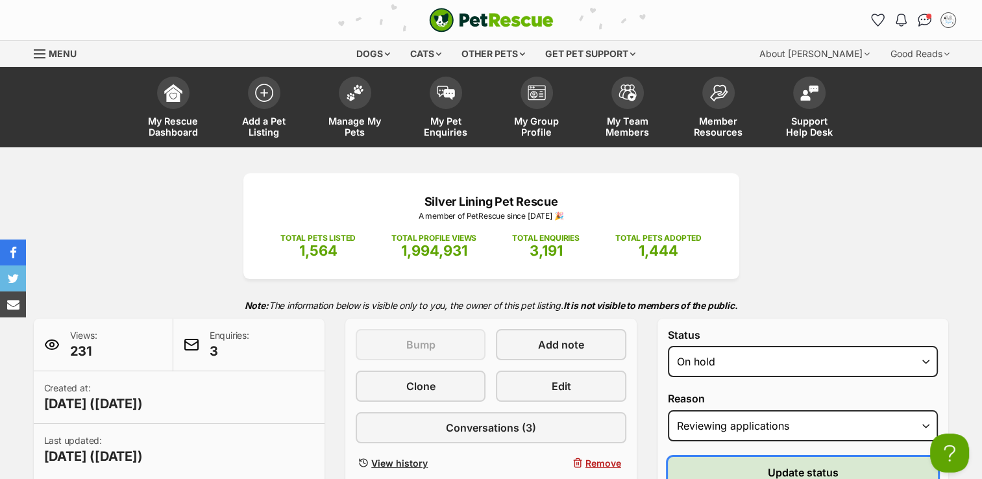
click at [840, 466] on button "Update status" at bounding box center [803, 472] width 271 height 31
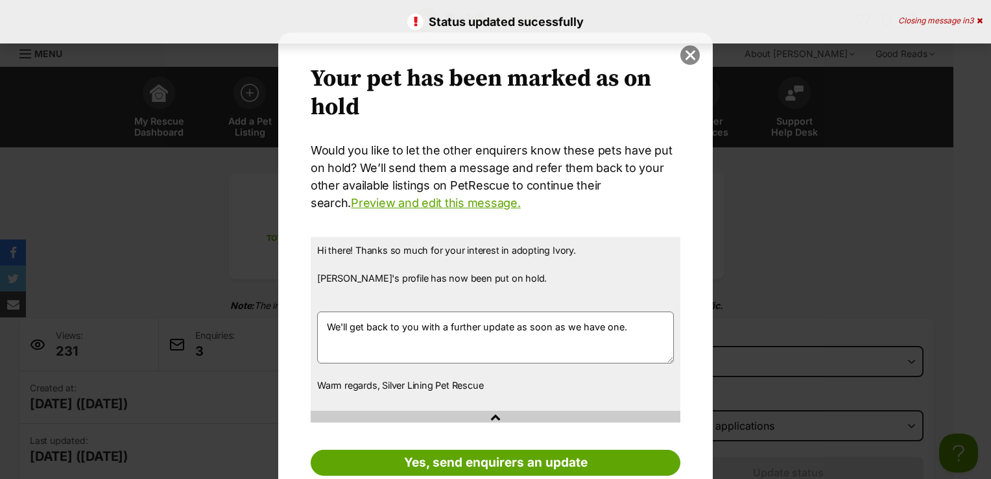
click at [684, 58] on button "close" at bounding box center [690, 54] width 19 height 19
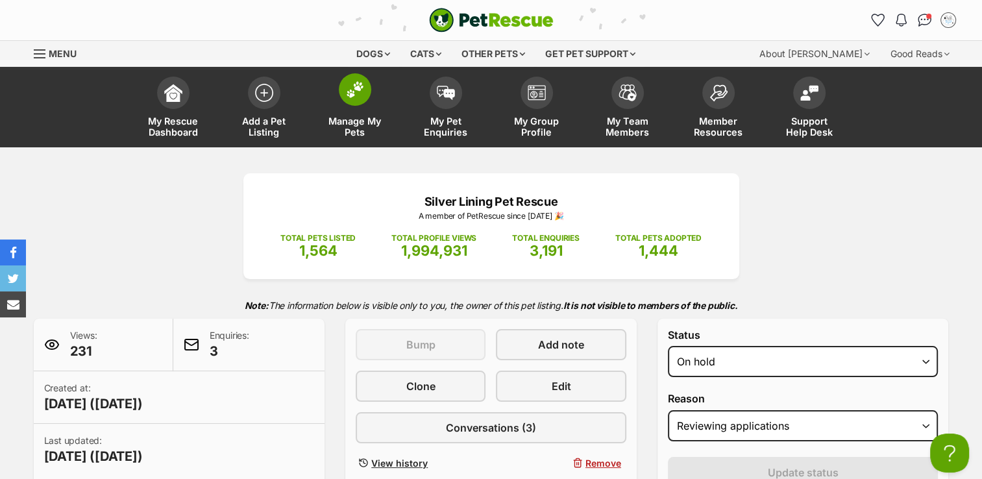
click at [355, 84] on img at bounding box center [355, 89] width 18 height 17
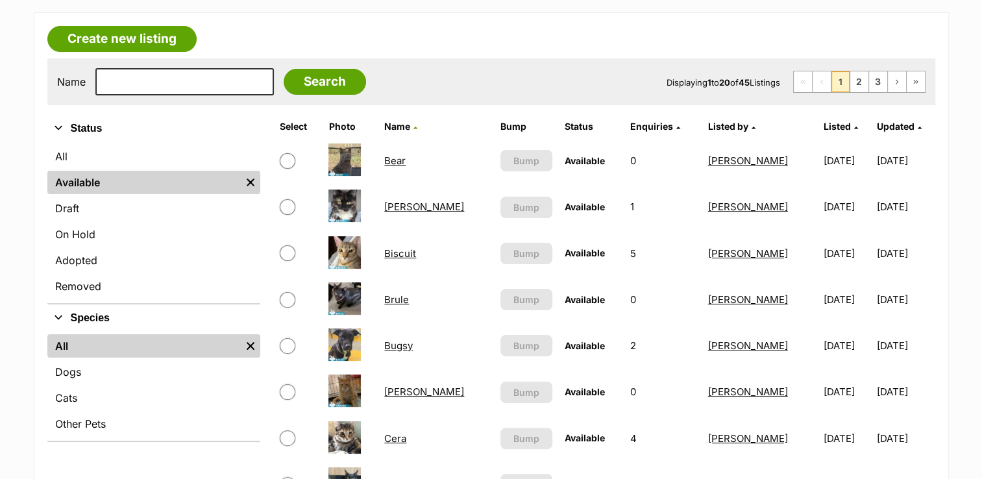
scroll to position [130, 0]
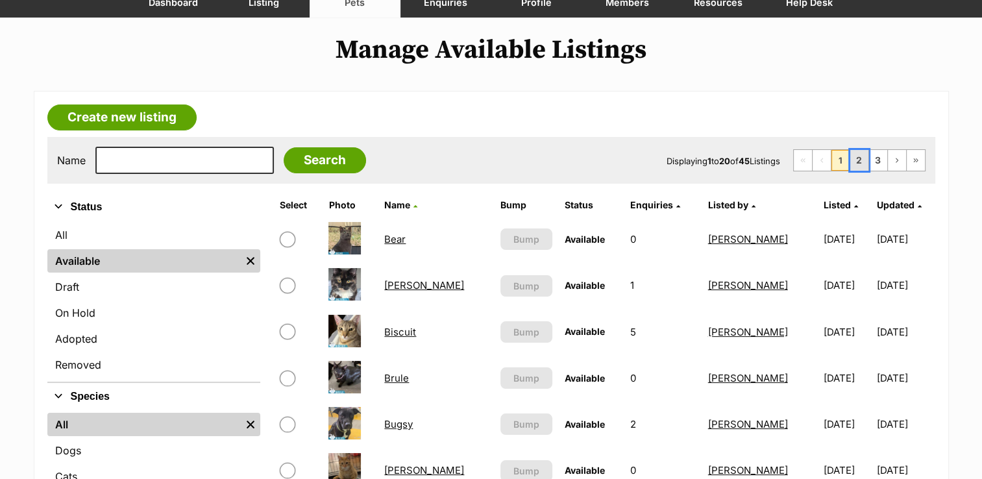
click at [865, 161] on link "2" at bounding box center [859, 160] width 18 height 21
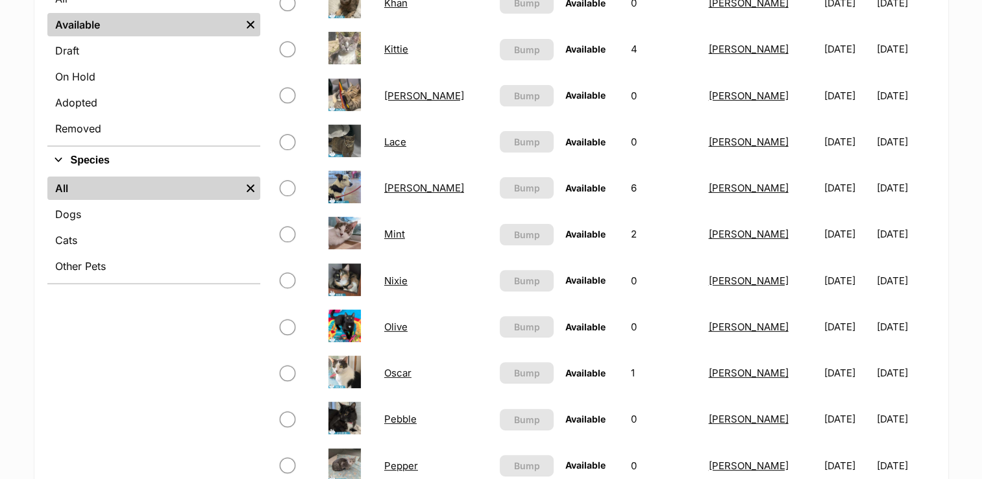
scroll to position [389, 0]
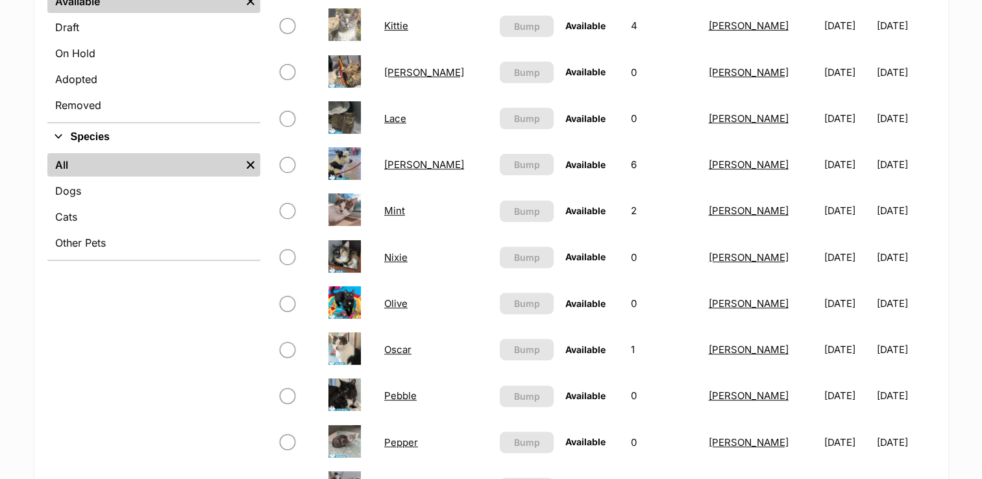
click at [402, 165] on link "Macey" at bounding box center [424, 164] width 80 height 12
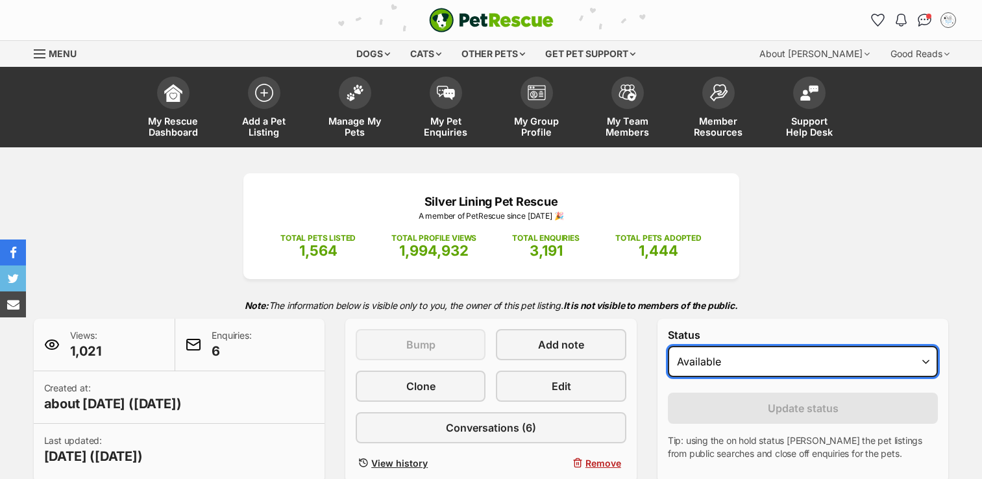
click at [925, 362] on select "Draft - not available as listing has enquires Available On hold Adopted" at bounding box center [803, 361] width 271 height 31
select select "on_hold"
click at [668, 346] on select "Draft - not available as listing has enquires Available On hold Adopted" at bounding box center [803, 361] width 271 height 31
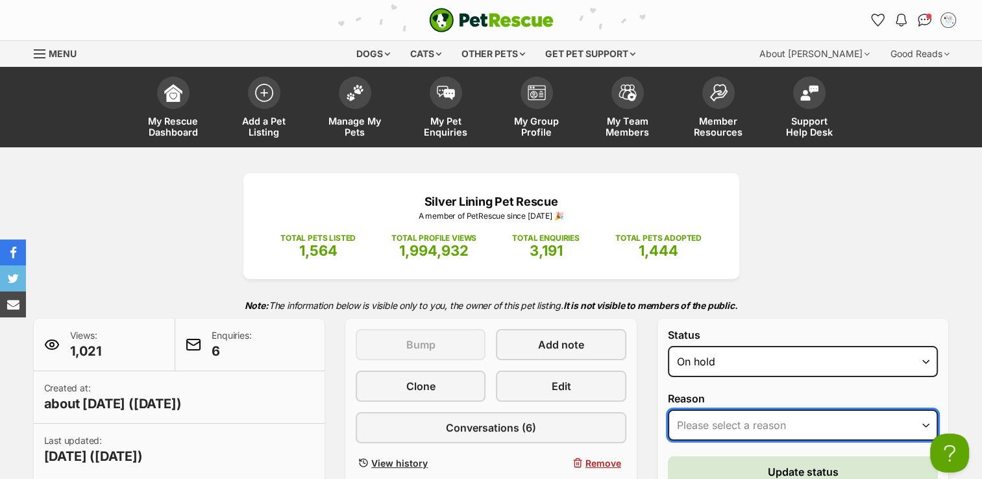
click at [927, 422] on select "Please select a reason Medical reasons Reviewing applications Adoption pending …" at bounding box center [803, 424] width 271 height 31
select select "adoption_pending"
click at [668, 409] on select "Please select a reason Medical reasons Reviewing applications Adoption pending …" at bounding box center [803, 424] width 271 height 31
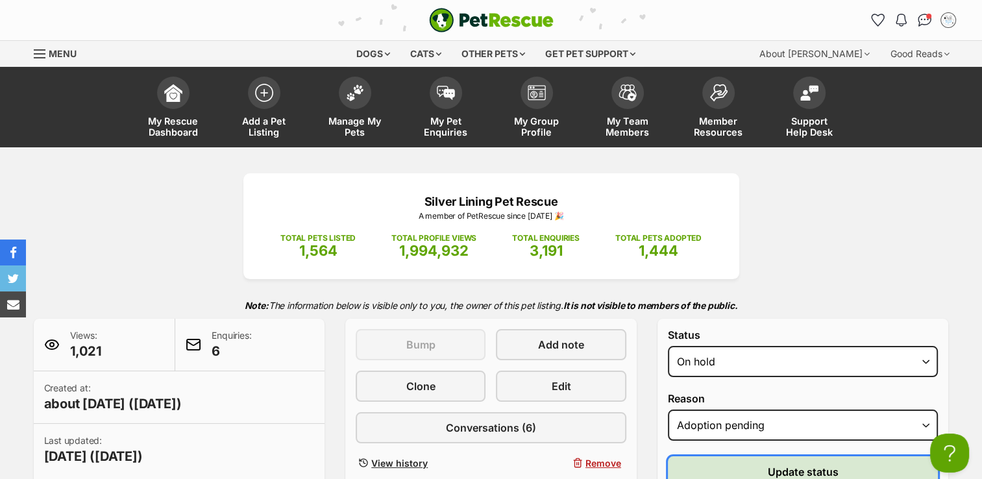
click at [790, 473] on span "Update status" at bounding box center [803, 472] width 71 height 16
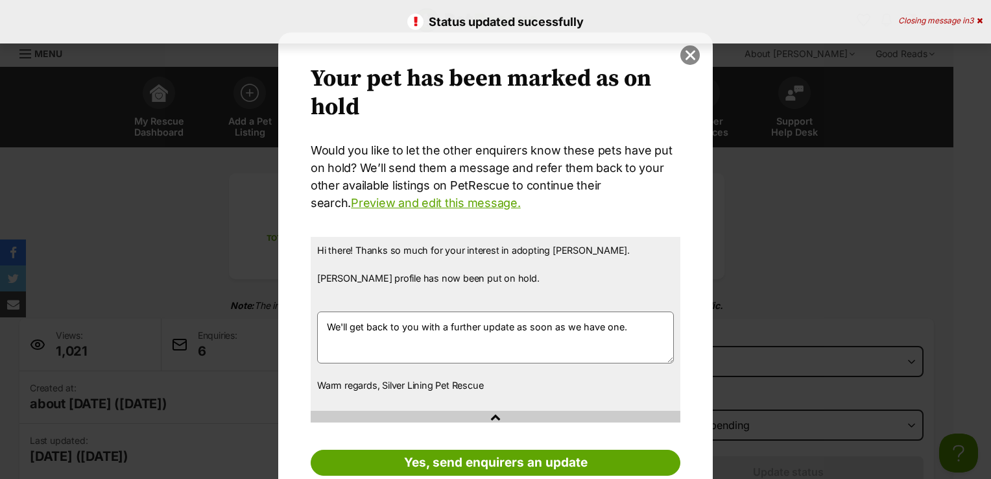
click at [683, 58] on button "close" at bounding box center [690, 54] width 19 height 19
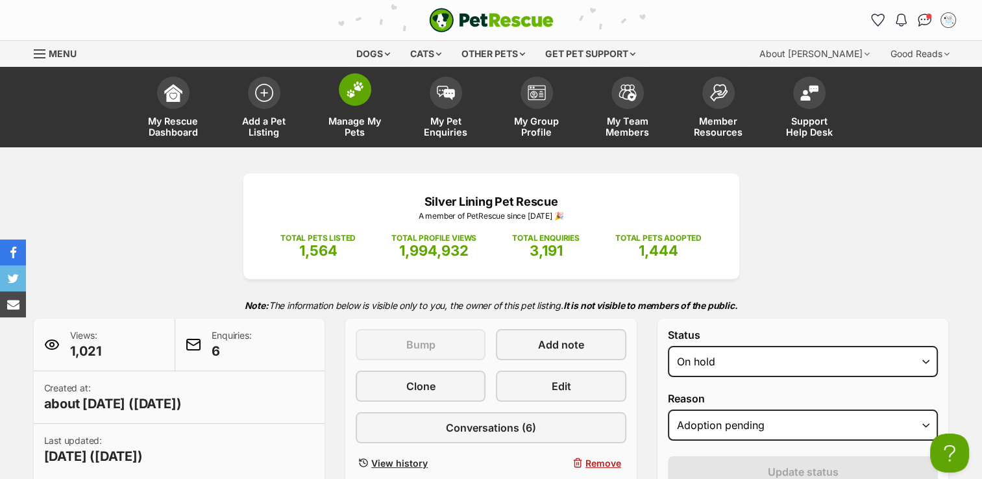
click at [350, 93] on img at bounding box center [355, 89] width 18 height 17
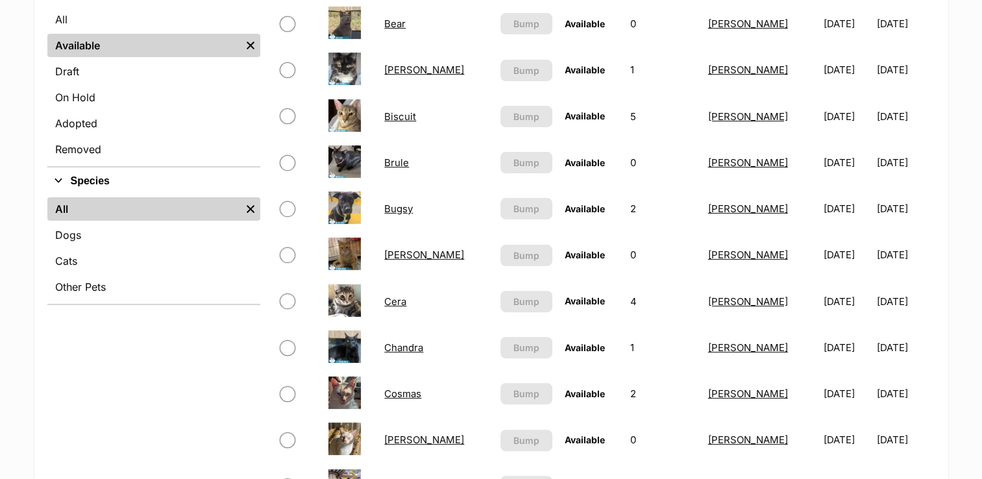
scroll to position [260, 0]
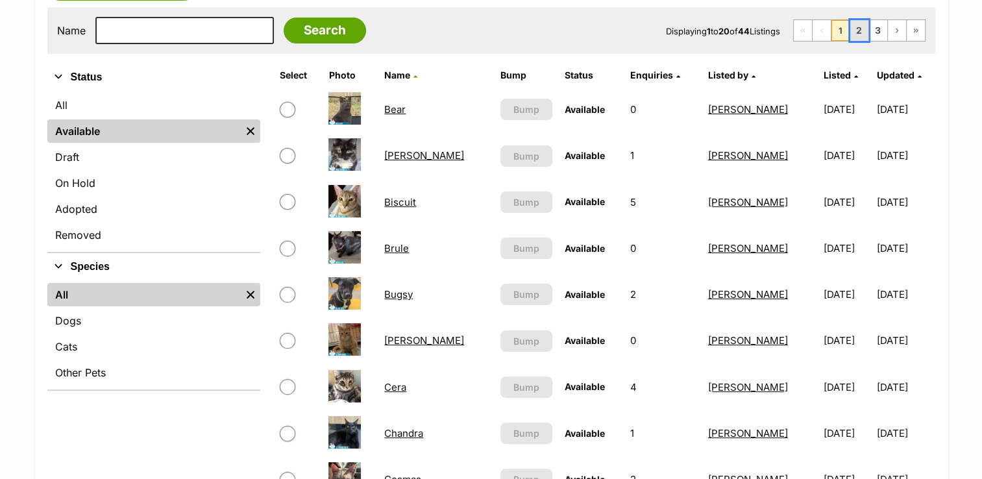
click at [863, 29] on link "2" at bounding box center [859, 30] width 18 height 21
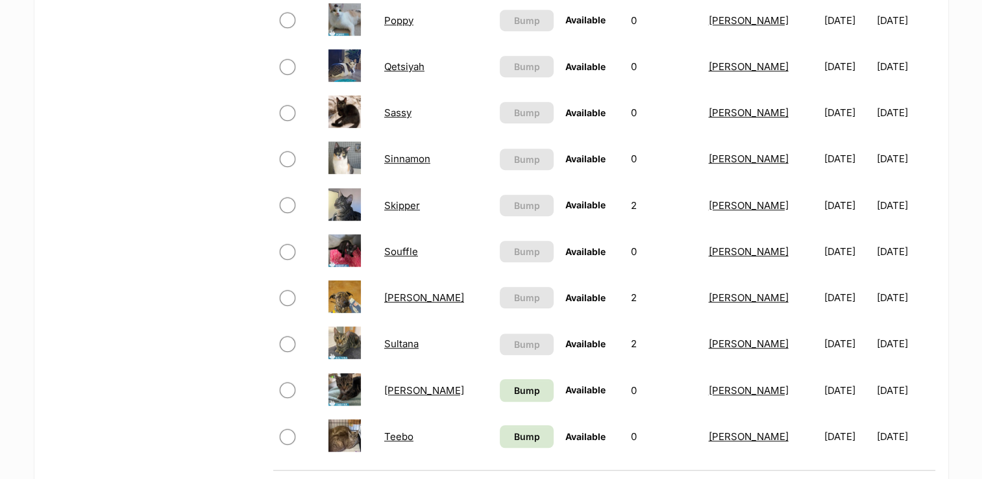
scroll to position [843, 0]
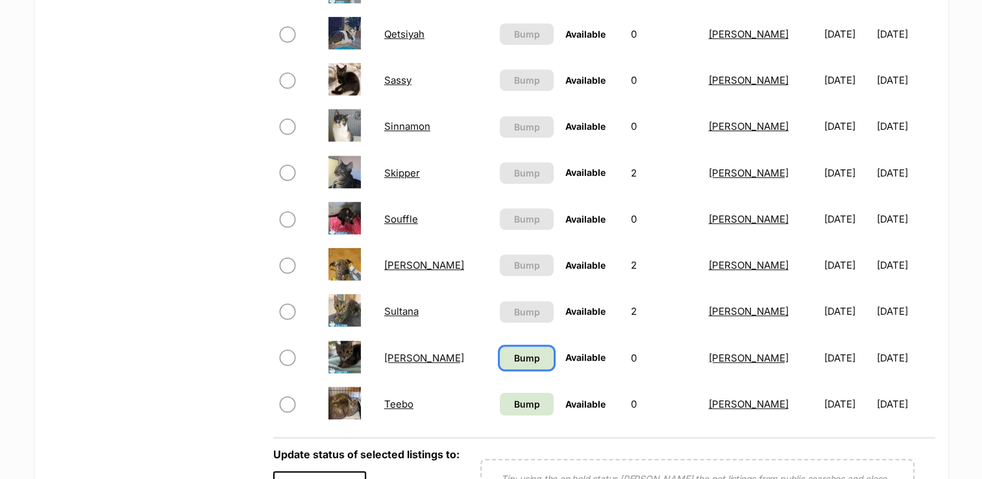
click at [513, 359] on span "Bump" at bounding box center [526, 358] width 26 height 14
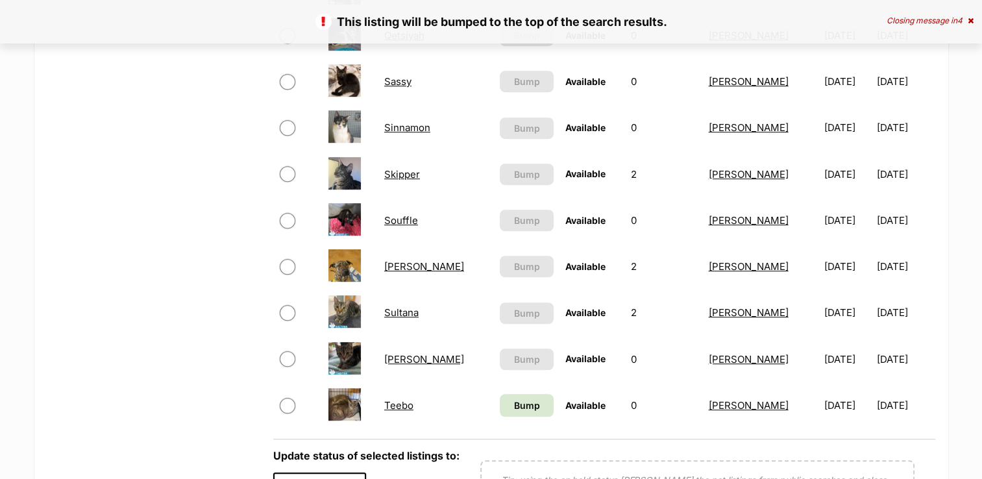
scroll to position [843, 0]
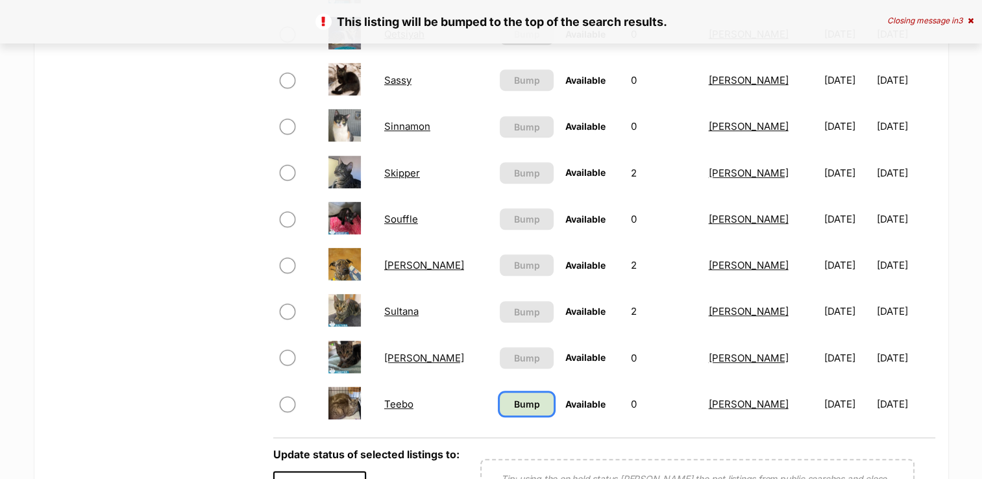
click at [513, 400] on span "Bump" at bounding box center [526, 404] width 26 height 14
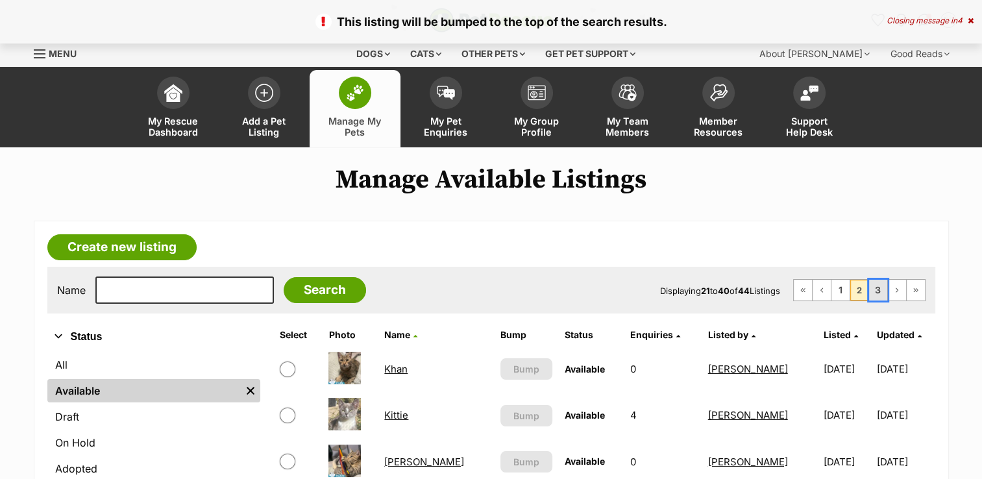
click at [883, 291] on link "3" at bounding box center [878, 290] width 18 height 21
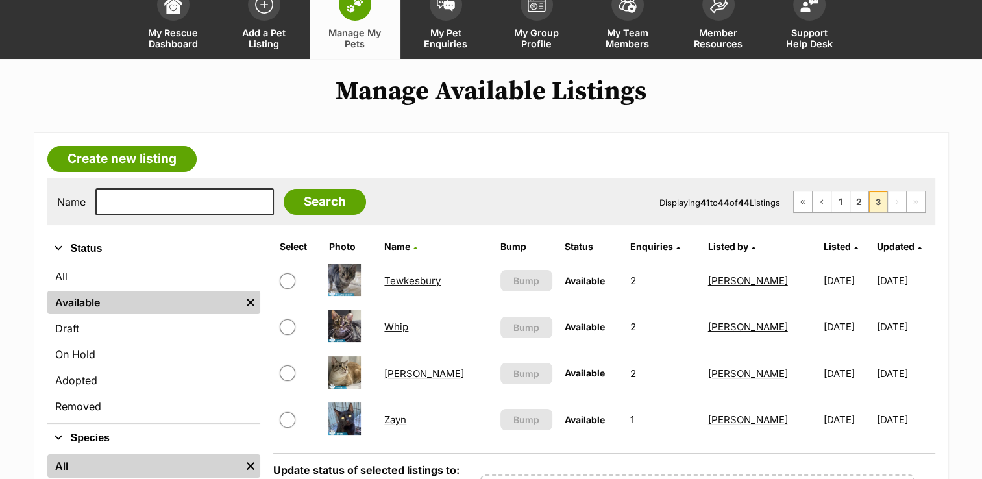
scroll to position [130, 0]
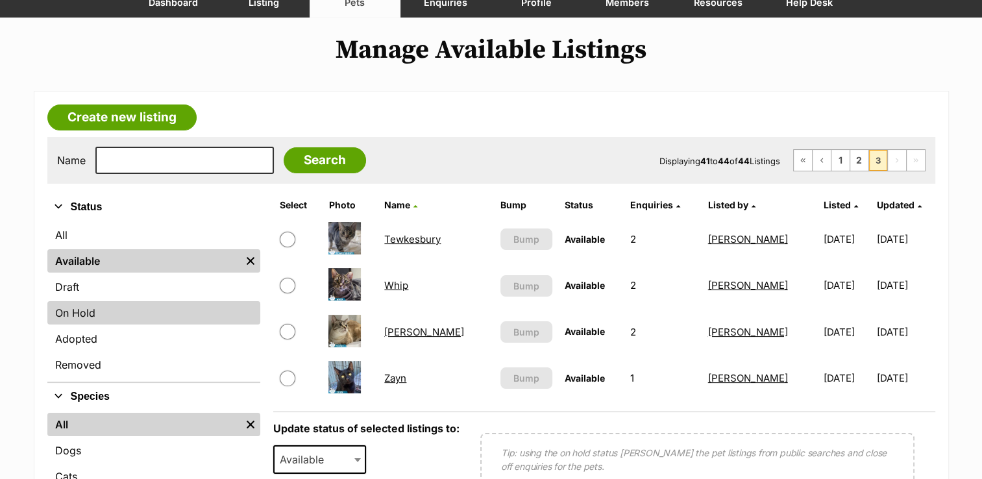
click at [101, 309] on link "On Hold" at bounding box center [153, 312] width 213 height 23
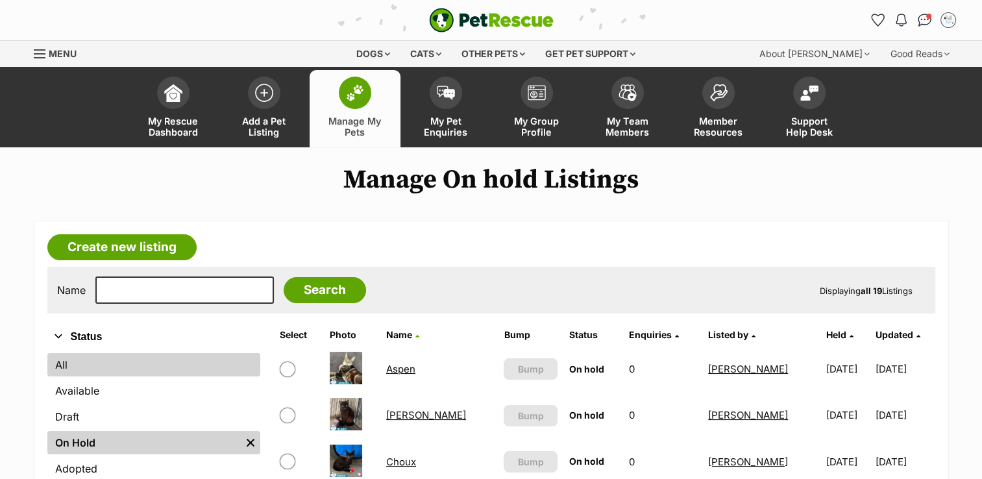
click at [106, 370] on link "All" at bounding box center [153, 364] width 213 height 23
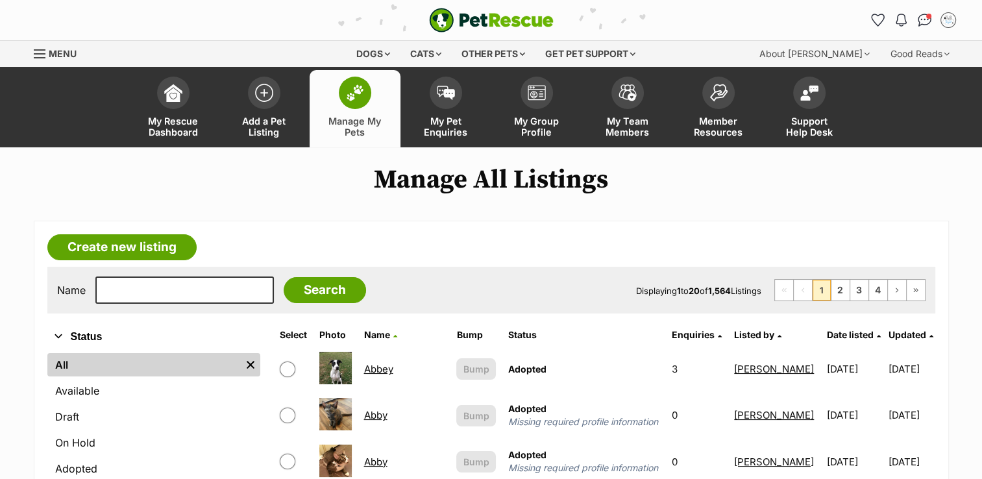
click at [83, 394] on link "Available" at bounding box center [153, 390] width 213 height 23
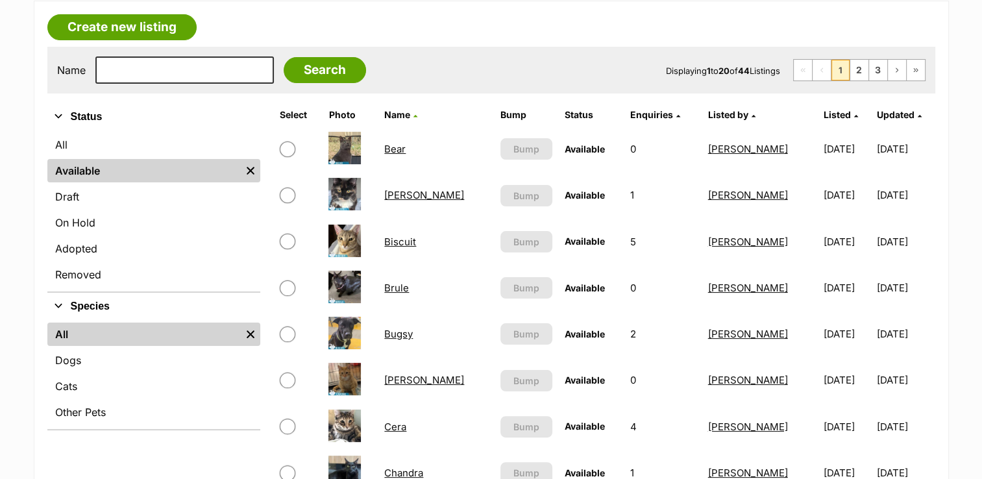
scroll to position [195, 0]
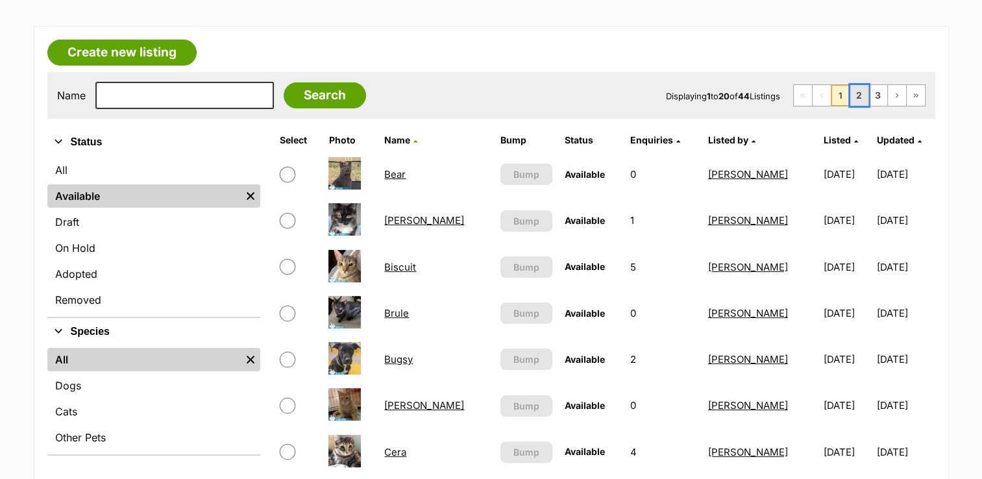
click at [860, 95] on link "2" at bounding box center [859, 95] width 18 height 21
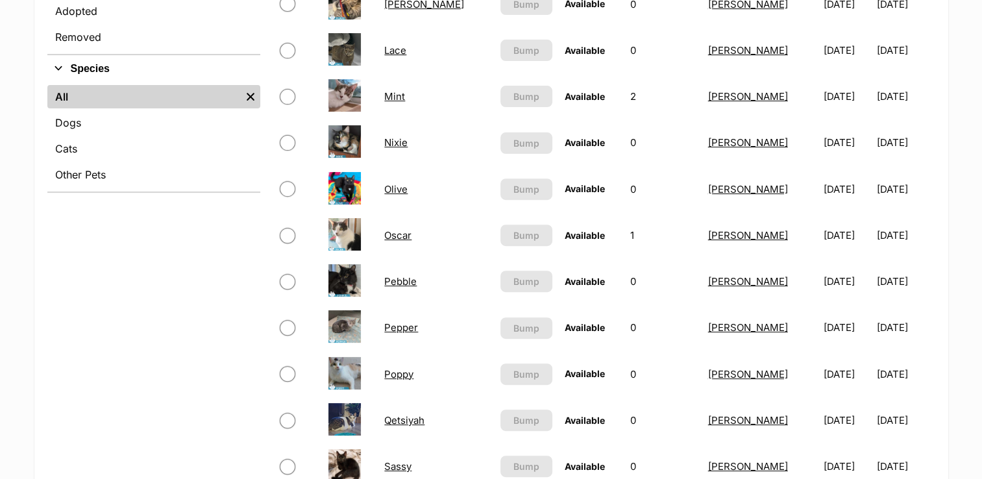
scroll to position [260, 0]
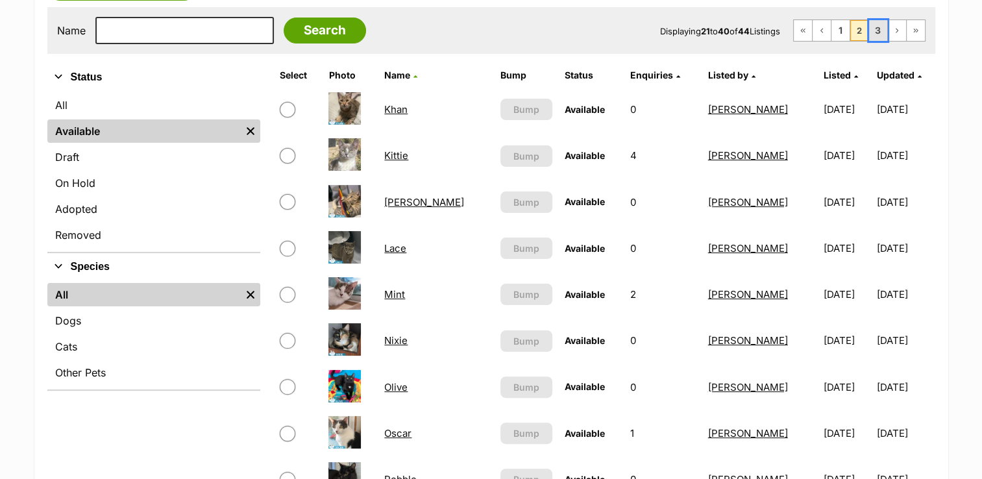
click at [880, 32] on link "3" at bounding box center [878, 30] width 18 height 21
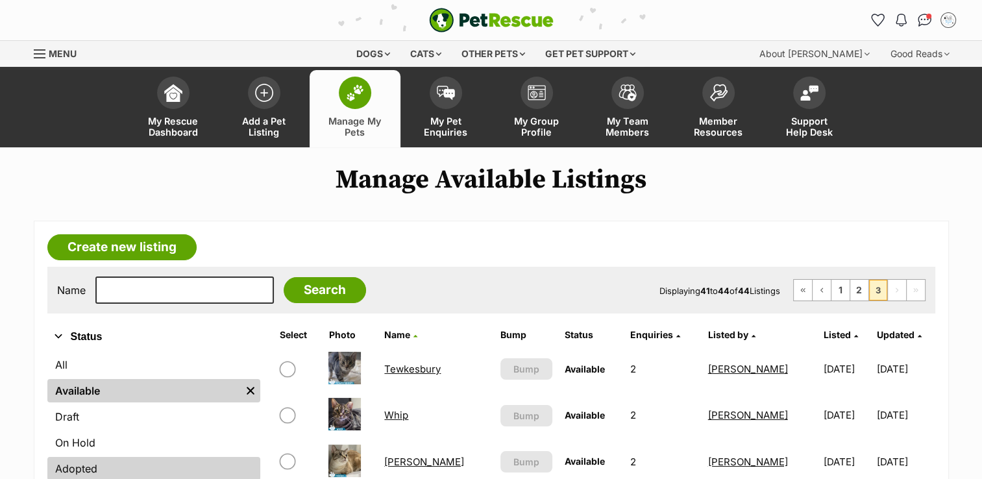
click at [117, 469] on link "Adopted" at bounding box center [153, 468] width 213 height 23
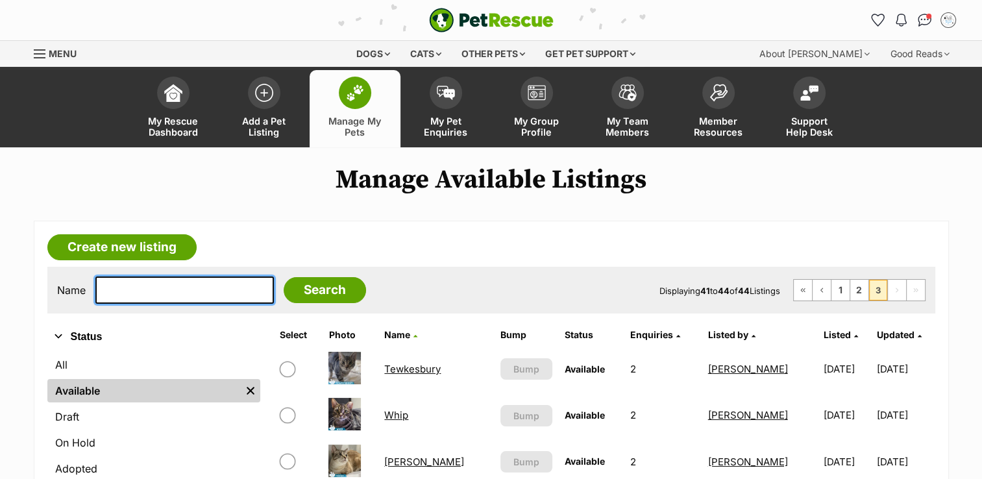
click at [127, 285] on input "text" at bounding box center [184, 289] width 178 height 27
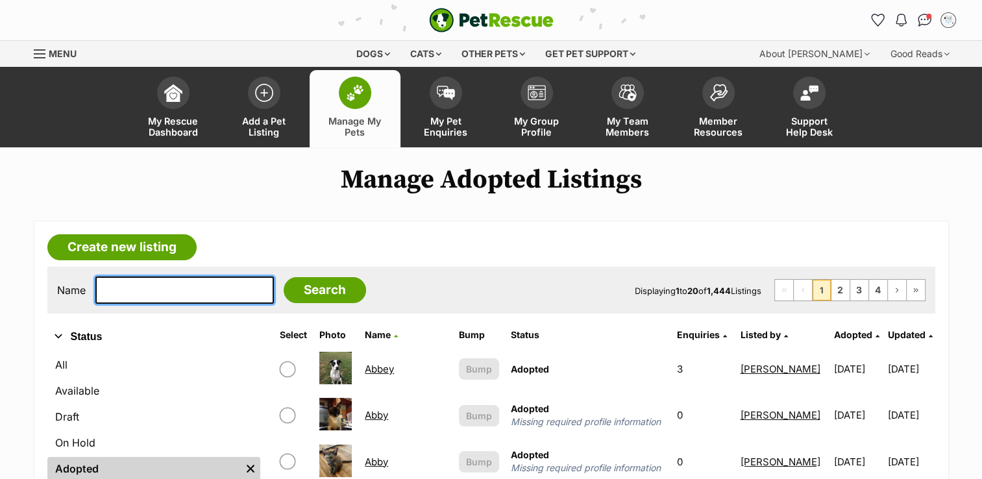
drag, startPoint x: 0, startPoint y: 0, endPoint x: 127, endPoint y: 285, distance: 312.5
click at [127, 285] on input "text" at bounding box center [184, 289] width 178 height 27
type input "[PERSON_NAME]"
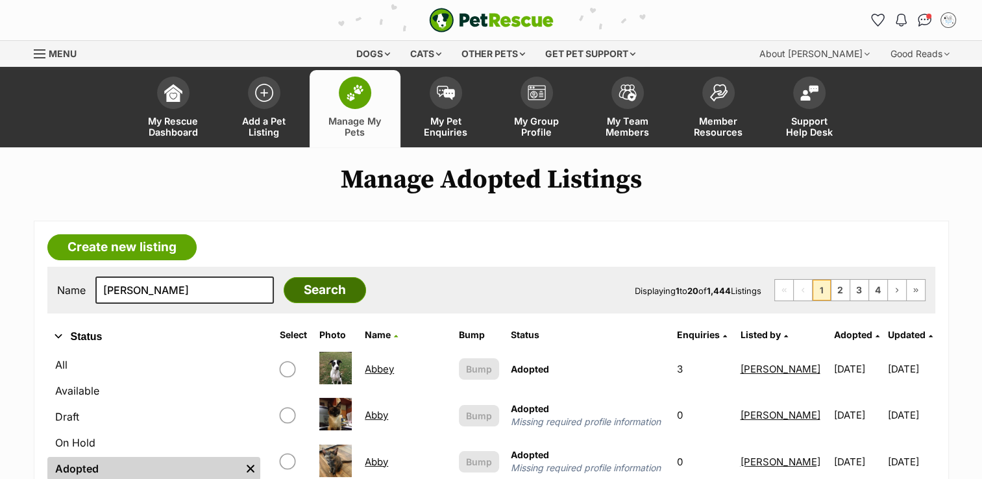
click at [284, 293] on input "Search" at bounding box center [325, 290] width 82 height 26
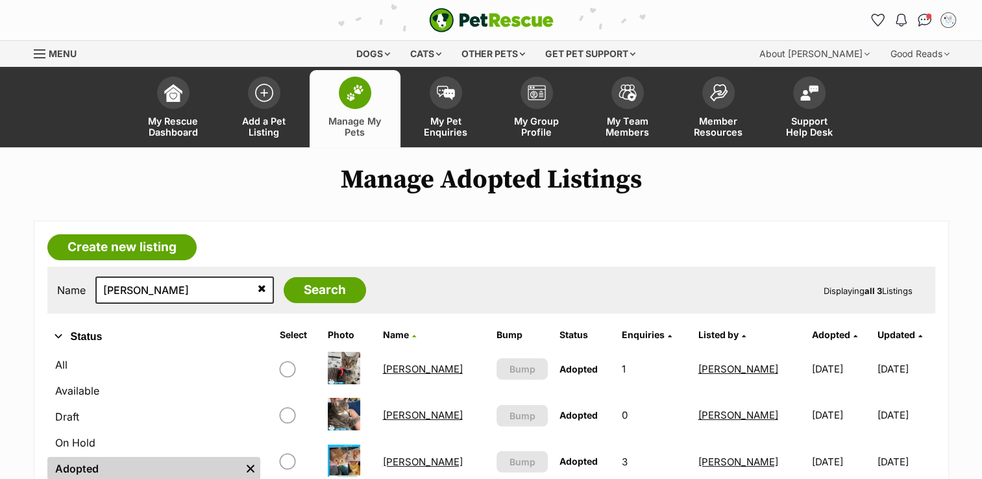
click at [405, 367] on link "Arthur" at bounding box center [423, 369] width 80 height 12
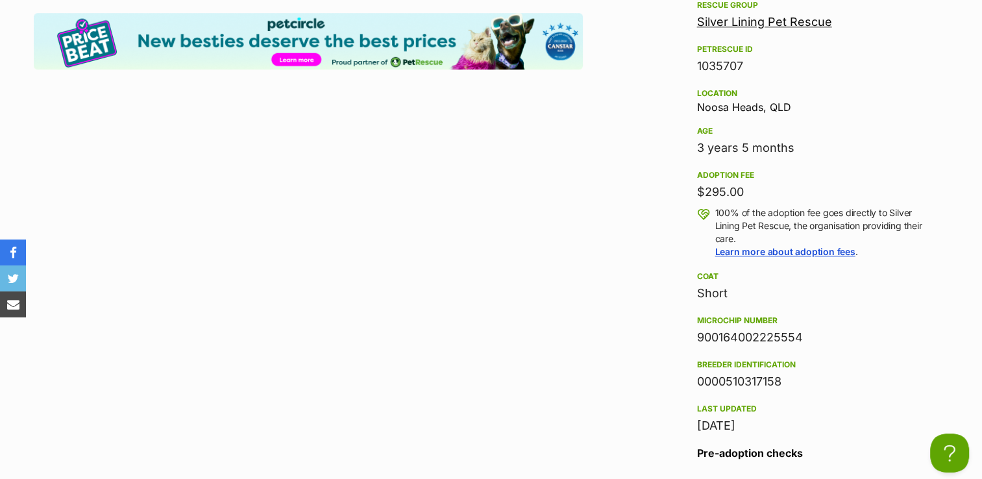
drag, startPoint x: 695, startPoint y: 331, endPoint x: 819, endPoint y: 333, distance: 123.9
click at [819, 333] on div "900164002225554" at bounding box center [812, 337] width 231 height 18
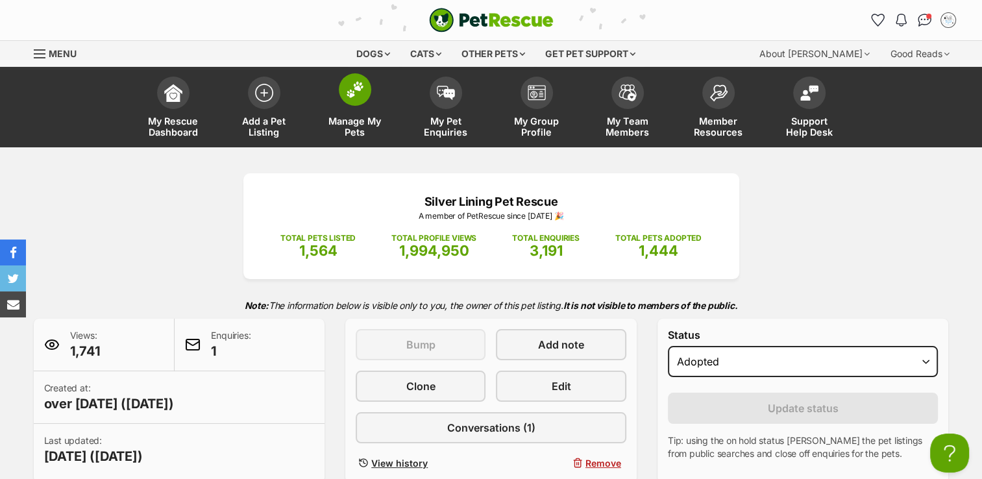
click at [355, 91] on img at bounding box center [355, 89] width 18 height 17
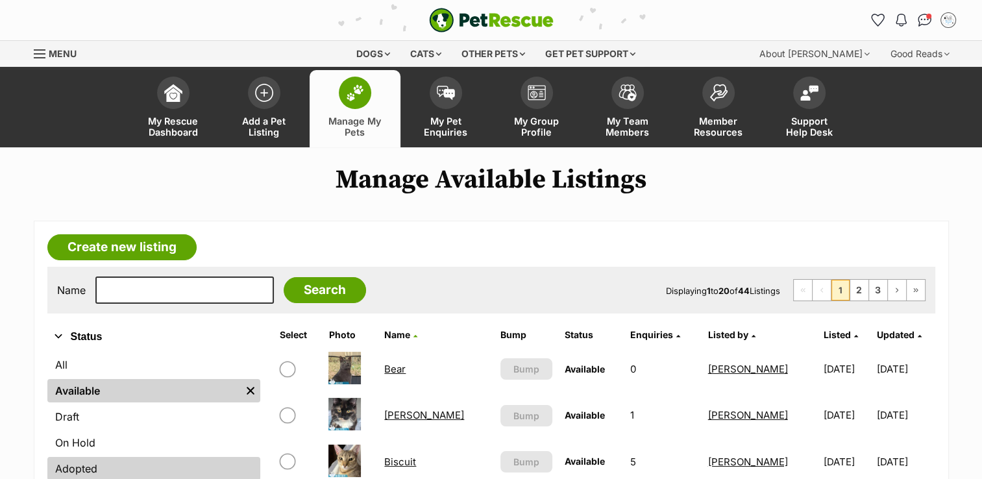
click at [96, 465] on link "Adopted" at bounding box center [153, 468] width 213 height 23
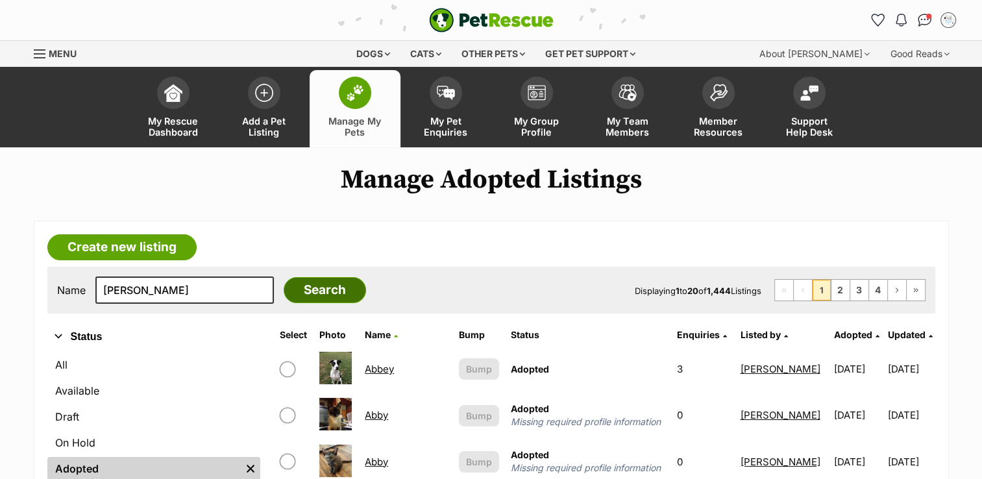
type input "[PERSON_NAME]"
click at [314, 297] on input "Search" at bounding box center [325, 290] width 82 height 26
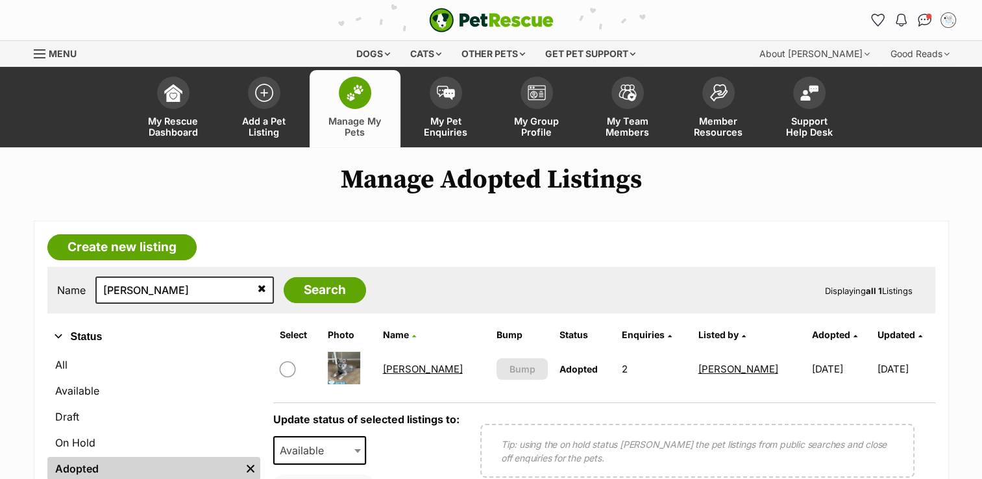
click at [409, 365] on link "[PERSON_NAME]" at bounding box center [423, 369] width 80 height 12
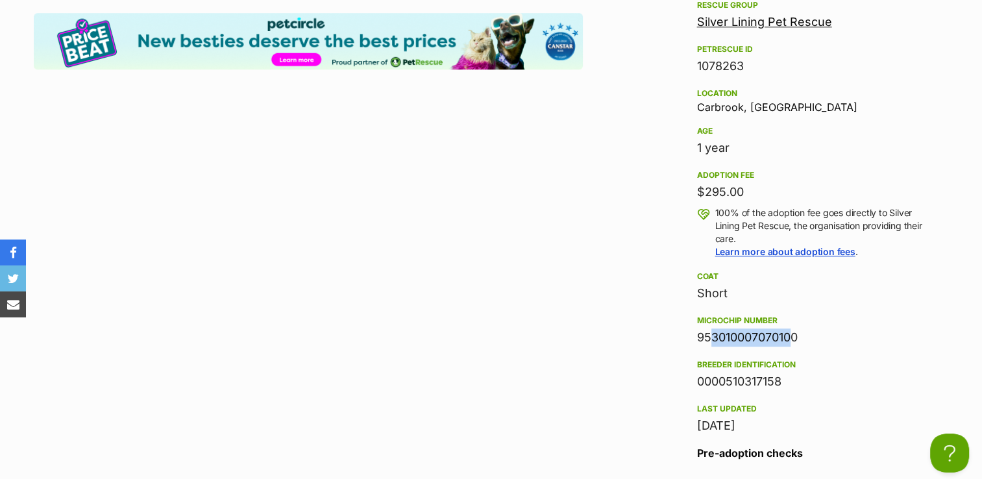
drag, startPoint x: 700, startPoint y: 330, endPoint x: 815, endPoint y: 336, distance: 115.0
click at [815, 336] on div "953010007070100" at bounding box center [812, 337] width 231 height 18
drag, startPoint x: 815, startPoint y: 336, endPoint x: 666, endPoint y: 332, distance: 148.6
drag, startPoint x: 695, startPoint y: 332, endPoint x: 807, endPoint y: 337, distance: 112.4
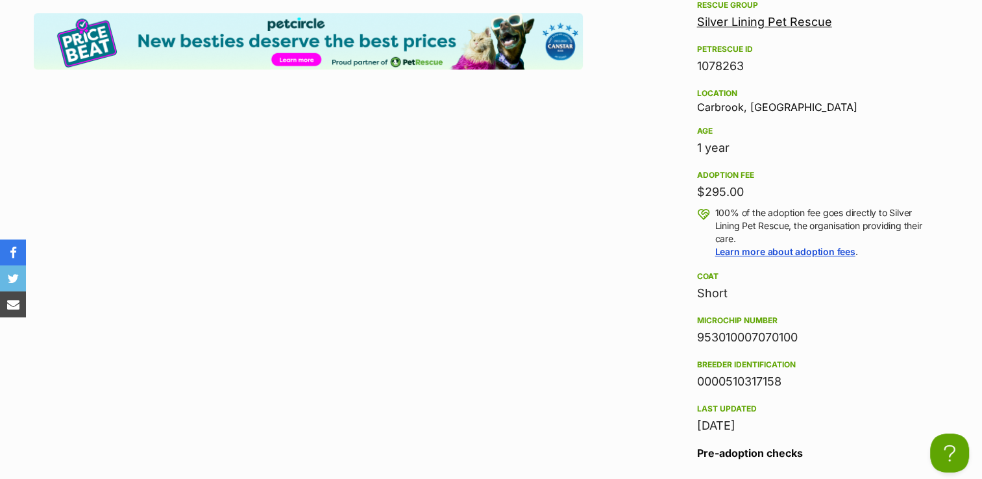
click at [807, 337] on aside "Rescue group Silver Lining Pet Rescue PetRescue ID 1078263 Location Carbrook, Q…" at bounding box center [812, 280] width 272 height 567
copy div "953010007070100"
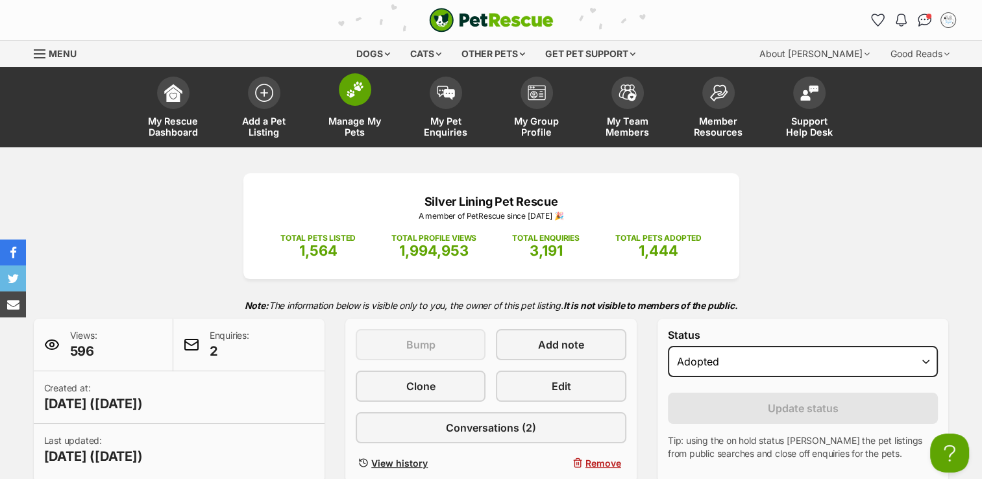
click at [357, 89] on img at bounding box center [355, 89] width 18 height 17
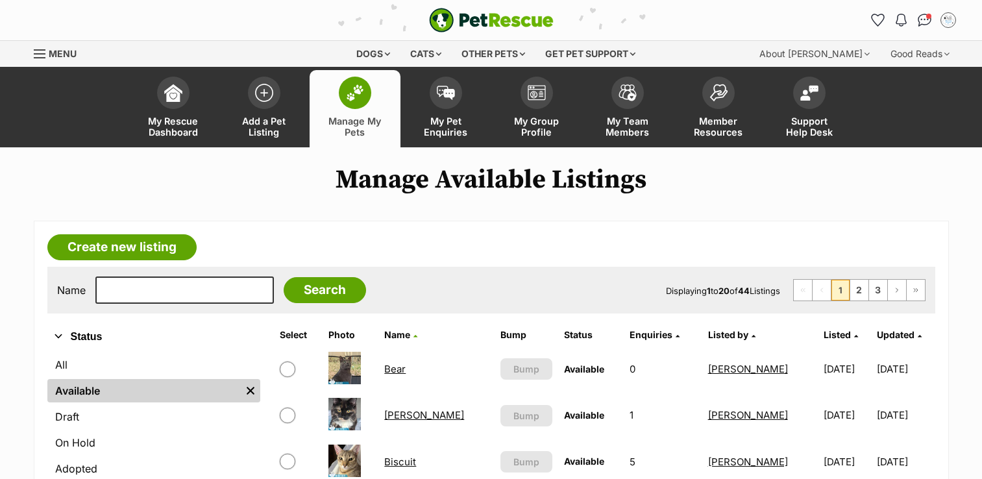
click at [127, 457] on link "Adopted" at bounding box center [153, 468] width 213 height 23
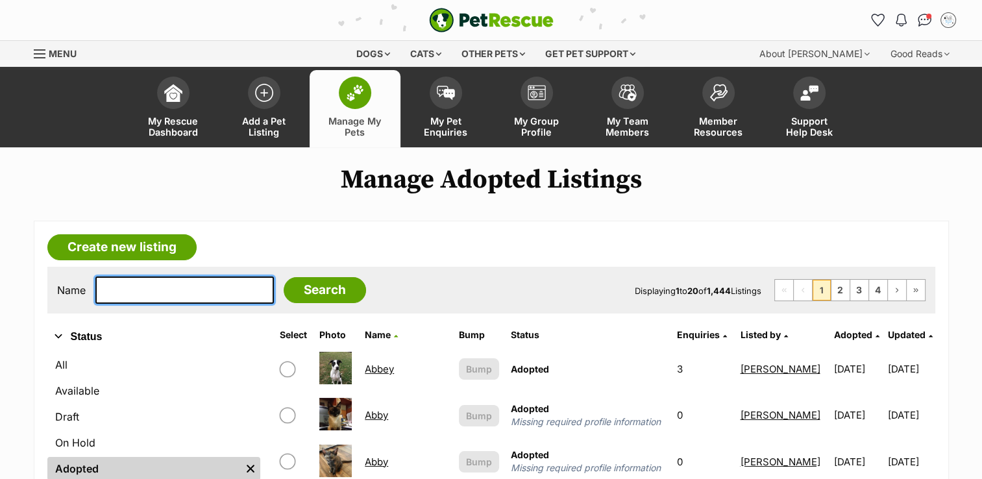
click at [114, 287] on input "text" at bounding box center [184, 289] width 178 height 27
type input "ava"
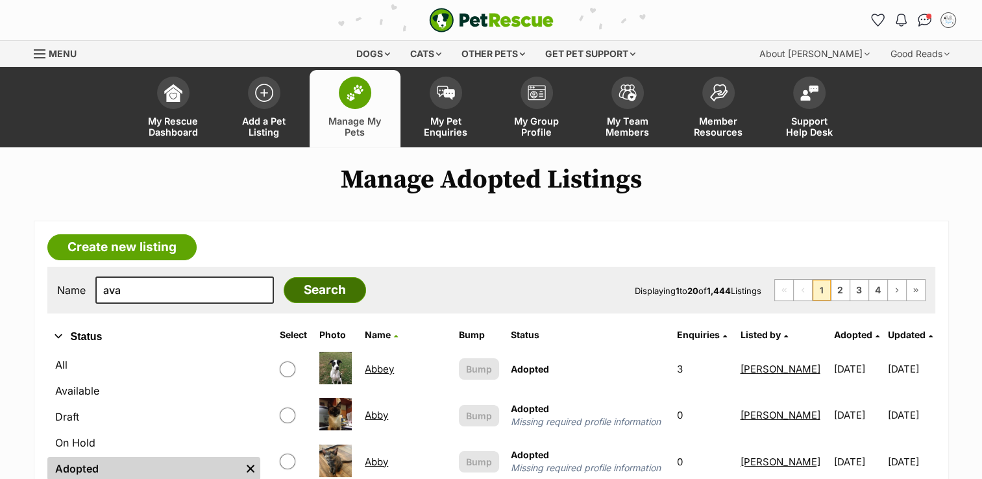
click at [300, 291] on input "Search" at bounding box center [325, 290] width 82 height 26
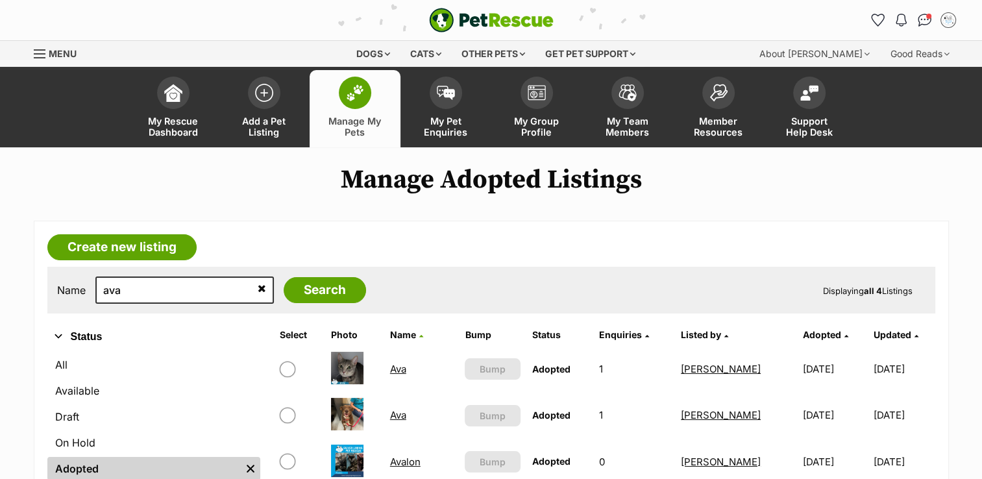
click at [394, 366] on link "Ava" at bounding box center [398, 369] width 16 height 12
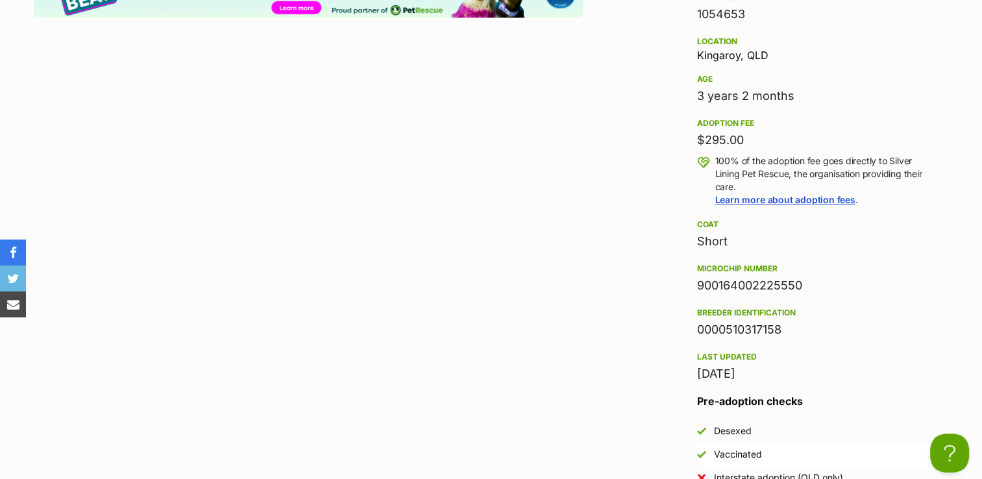
scroll to position [1362, 0]
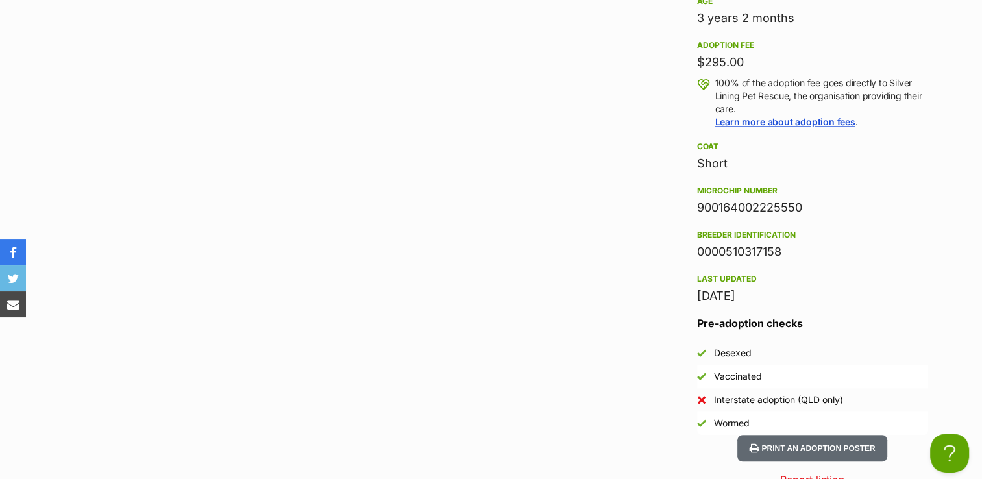
drag, startPoint x: 695, startPoint y: 201, endPoint x: 804, endPoint y: 199, distance: 109.0
click at [804, 199] on aside "Rescue group Silver Lining Pet Rescue PetRescue ID 1054653 Location [GEOGRAPHIC…" at bounding box center [812, 151] width 272 height 567
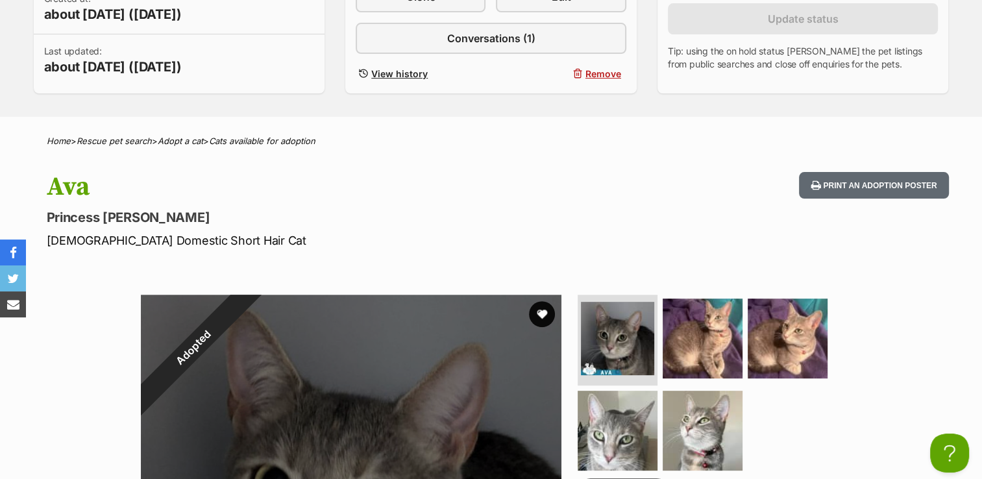
scroll to position [0, 0]
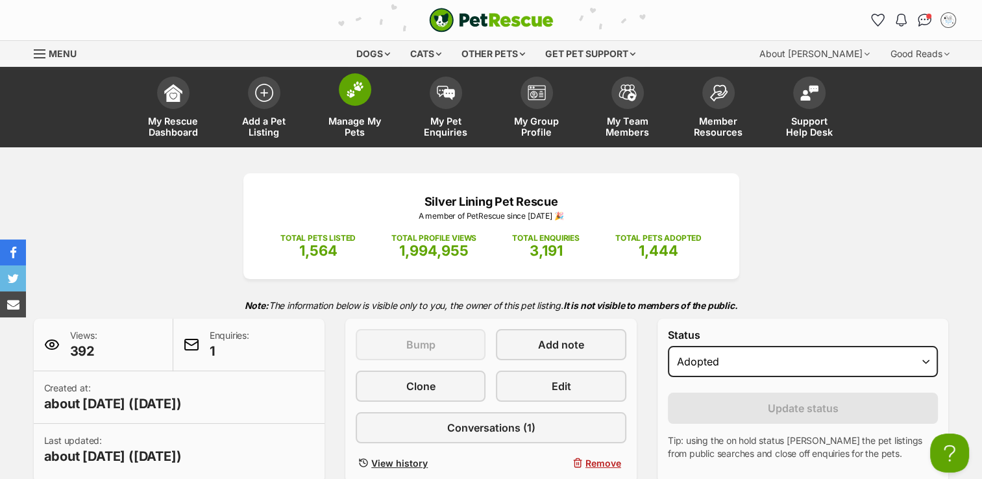
click at [350, 95] on img at bounding box center [355, 89] width 18 height 17
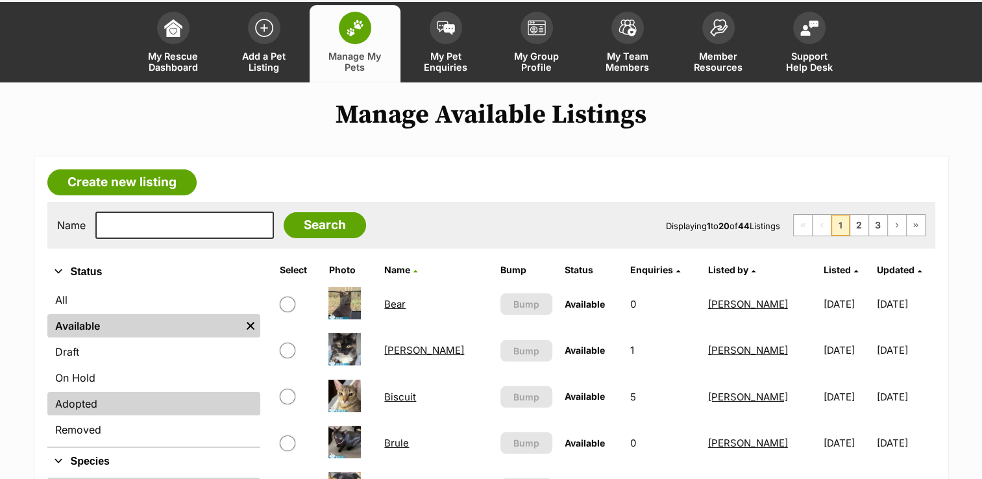
click at [108, 409] on link "Adopted" at bounding box center [153, 403] width 213 height 23
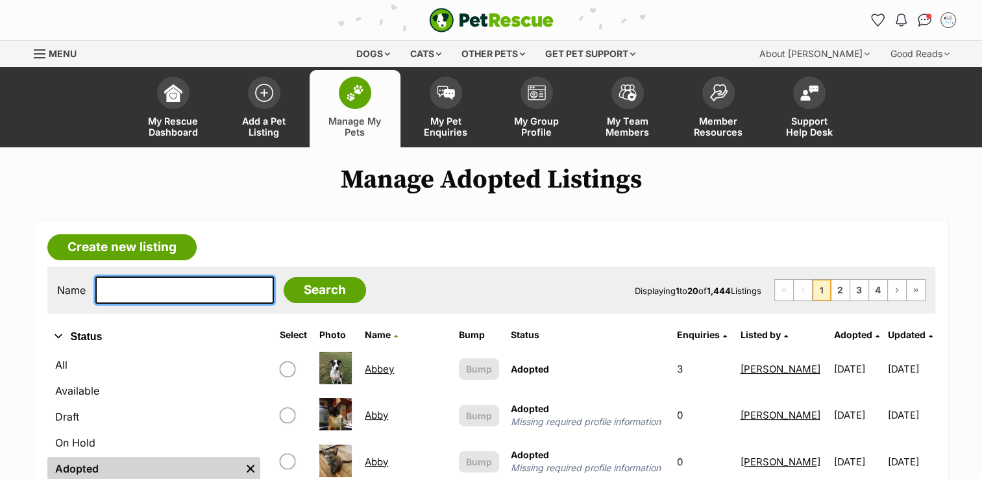
drag, startPoint x: 0, startPoint y: 0, endPoint x: 151, endPoint y: 280, distance: 317.6
click at [151, 280] on input "text" at bounding box center [184, 289] width 178 height 27
type input "badger"
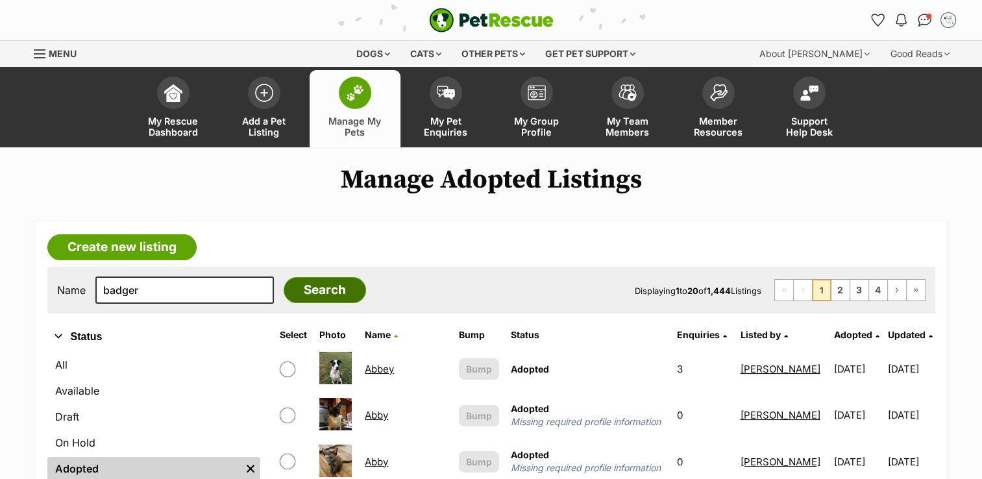
click at [301, 292] on input "Search" at bounding box center [325, 290] width 82 height 26
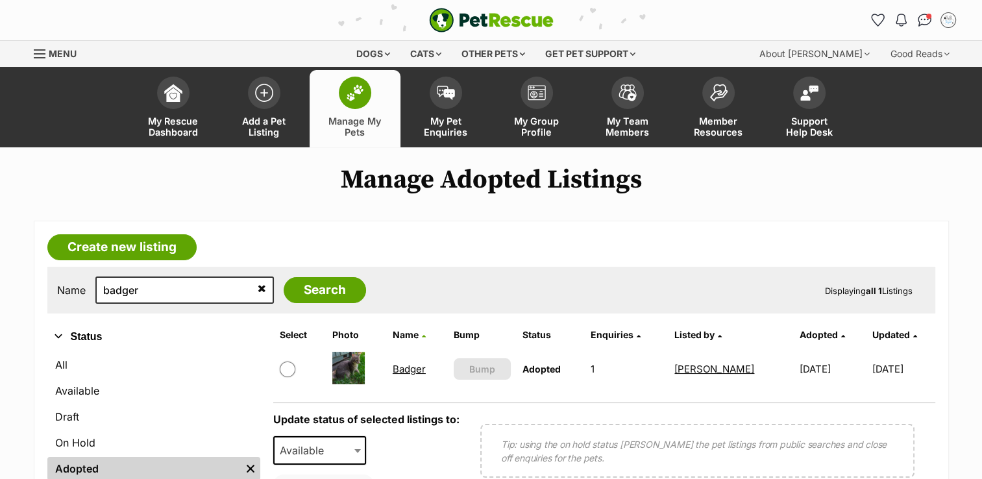
click at [410, 368] on link "Badger" at bounding box center [409, 369] width 33 height 12
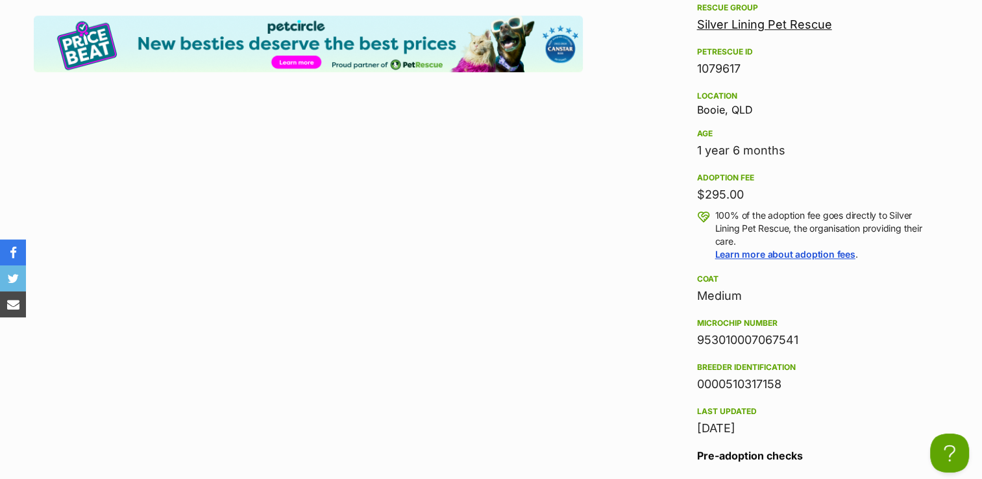
scroll to position [1233, 0]
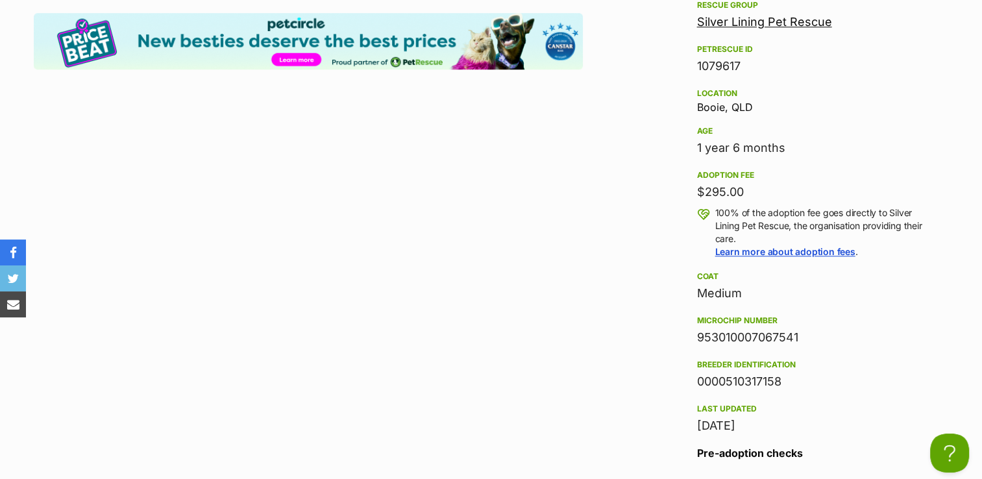
drag, startPoint x: 695, startPoint y: 333, endPoint x: 806, endPoint y: 337, distance: 111.0
click at [806, 337] on aside "Rescue group Silver Lining Pet Rescue PetRescue ID 1079617 Location Booie, [GEO…" at bounding box center [812, 309] width 272 height 624
copy div "953010007067541"
